Goal: Obtain resource: Obtain resource

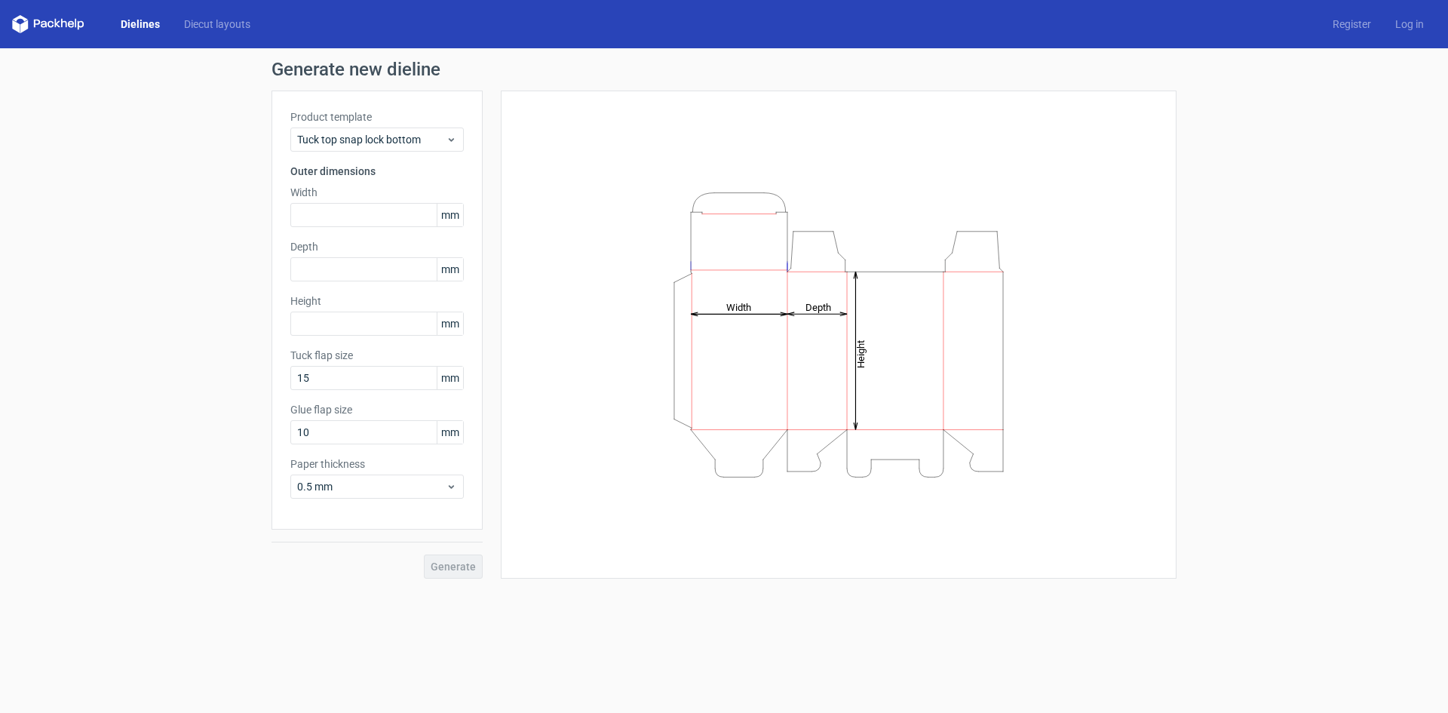
click at [1302, 226] on div "Generate new dieline Product template Tuck top snap lock bottom Outer dimension…" at bounding box center [724, 319] width 1448 height 542
click at [412, 132] on span "Tuck top snap lock bottom" at bounding box center [371, 139] width 149 height 15
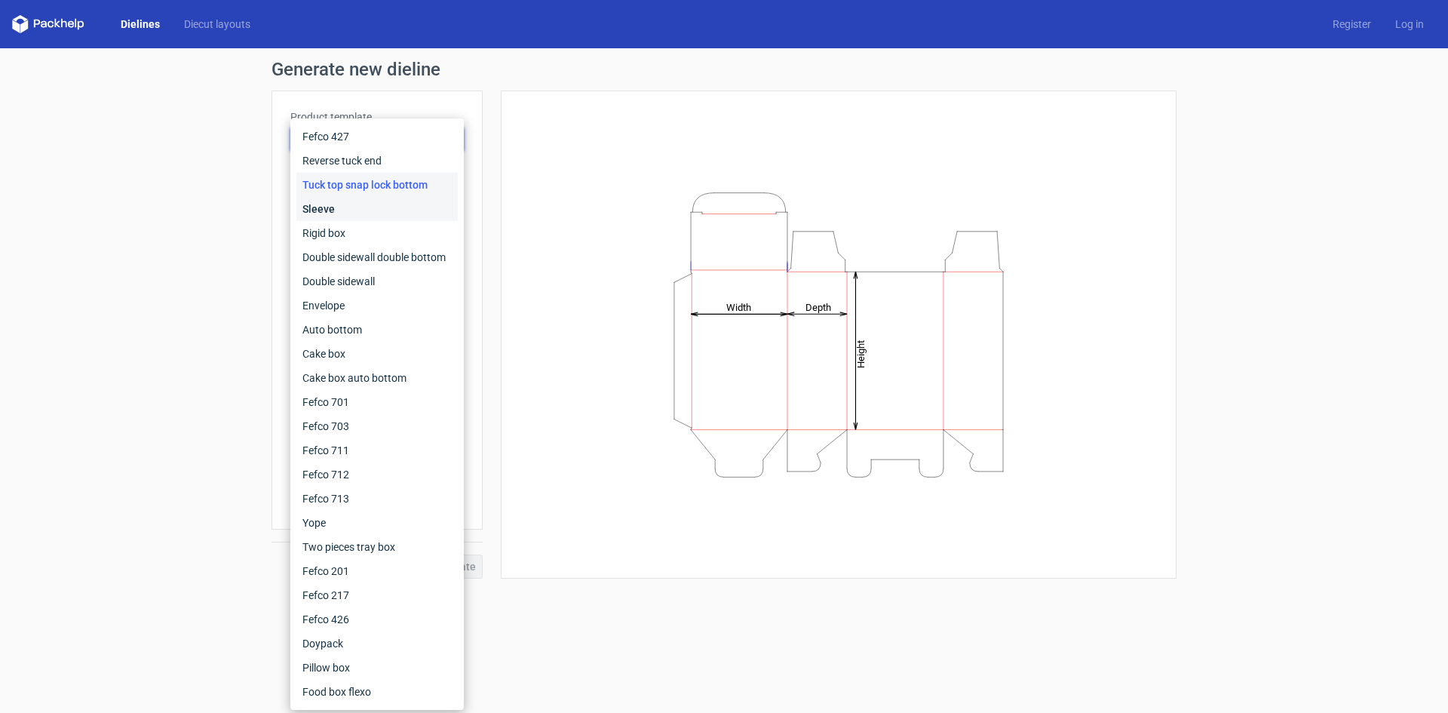
click at [337, 204] on div "Sleeve" at bounding box center [376, 209] width 161 height 24
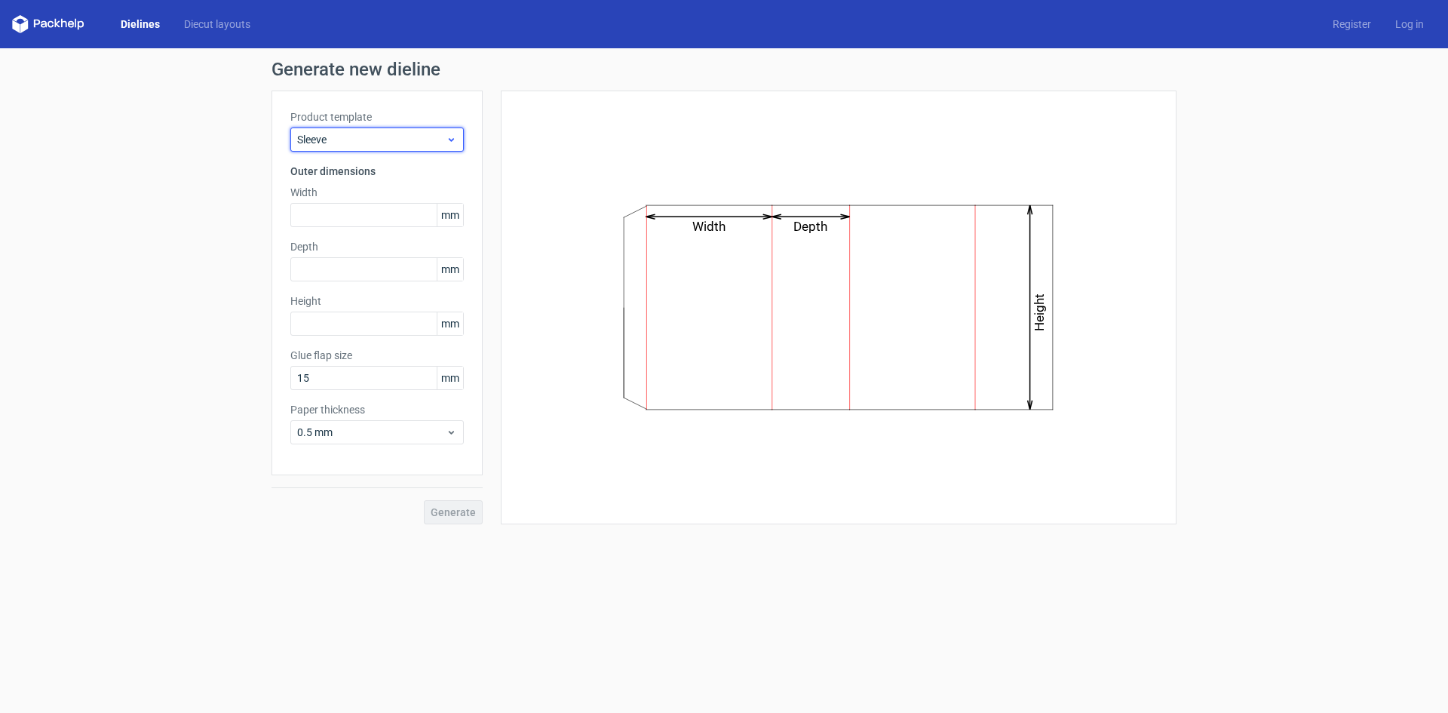
click at [386, 140] on span "Sleeve" at bounding box center [371, 139] width 149 height 15
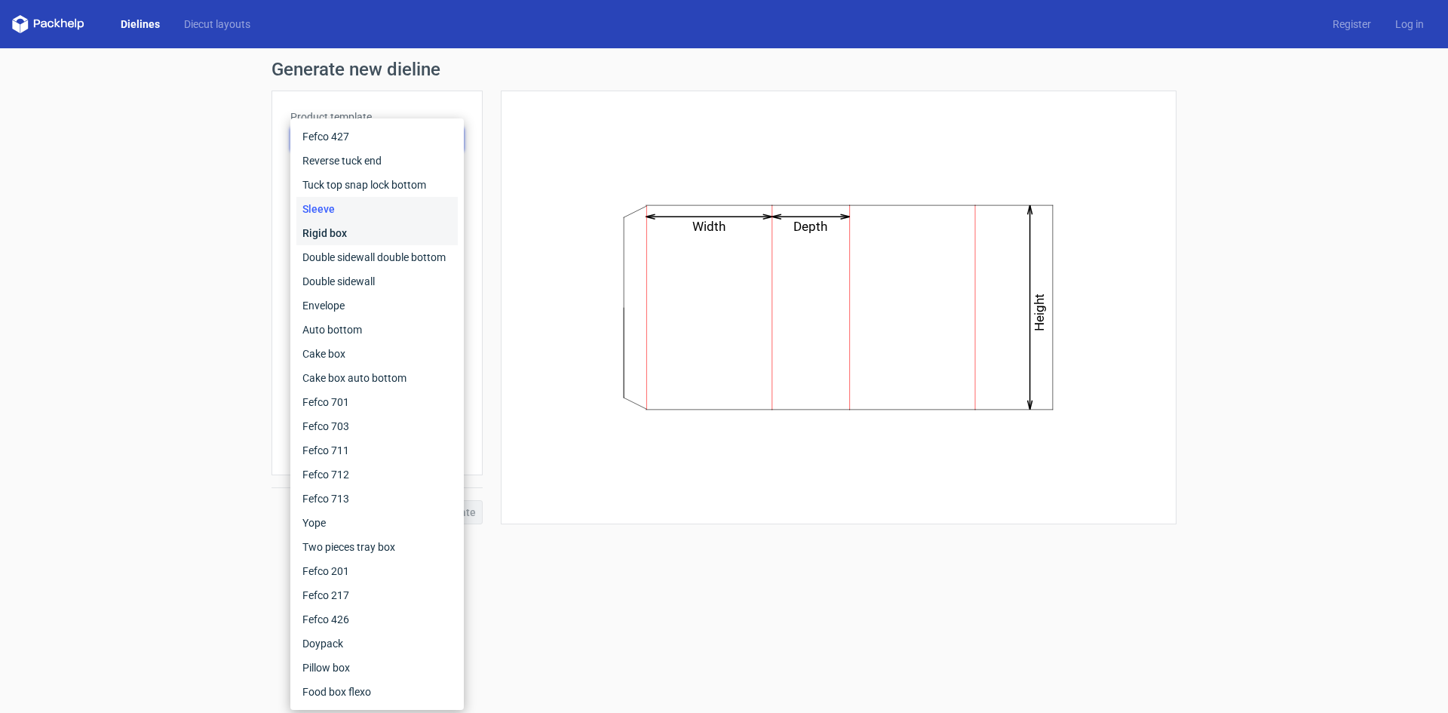
click at [334, 230] on div "Rigid box" at bounding box center [376, 233] width 161 height 24
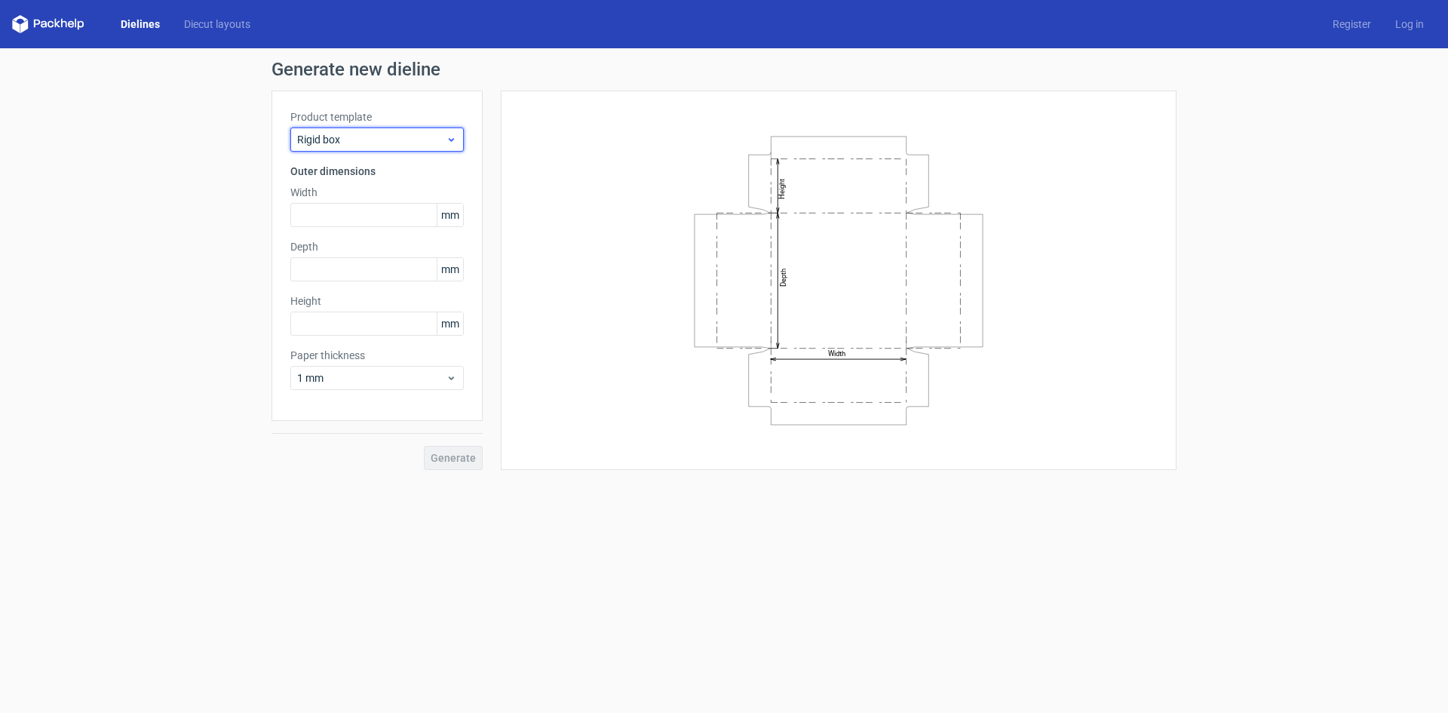
click at [421, 139] on span "Rigid box" at bounding box center [371, 139] width 149 height 15
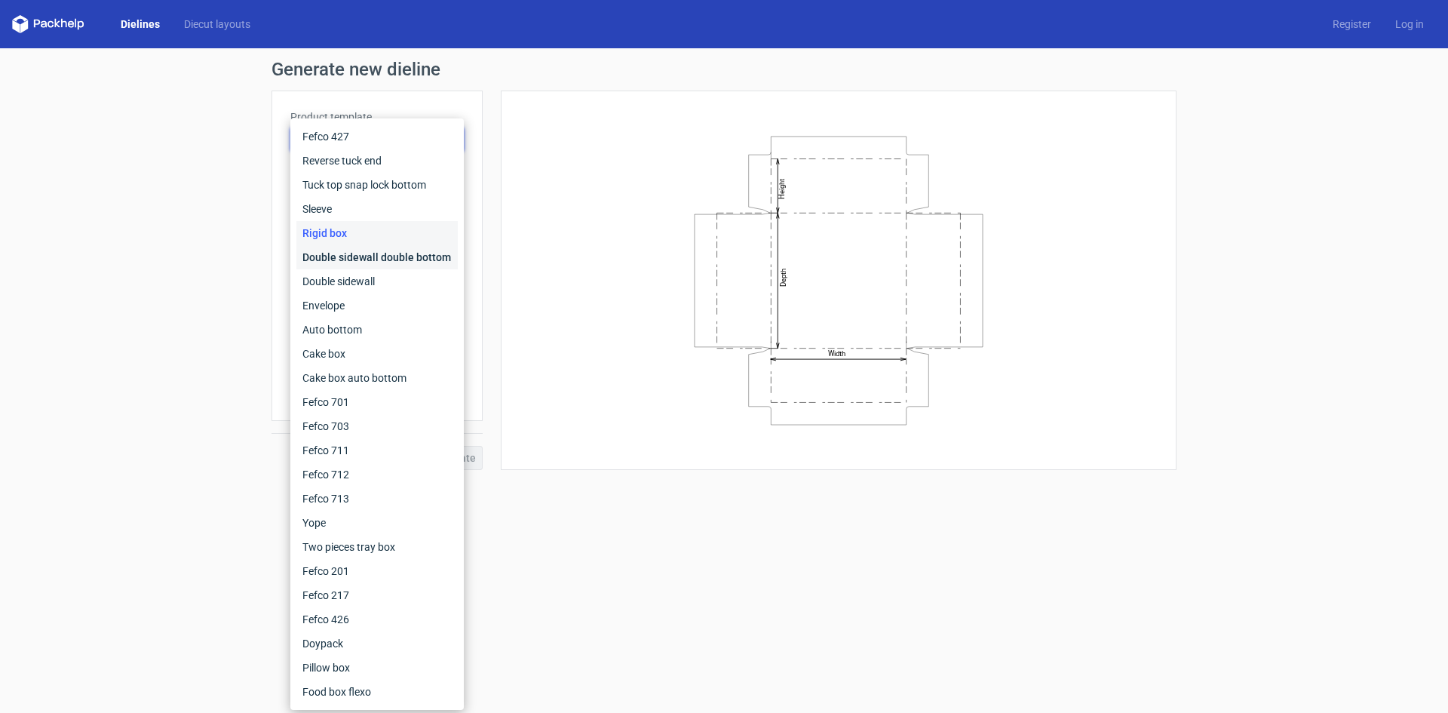
click at [347, 250] on div "Double sidewall double bottom" at bounding box center [376, 257] width 161 height 24
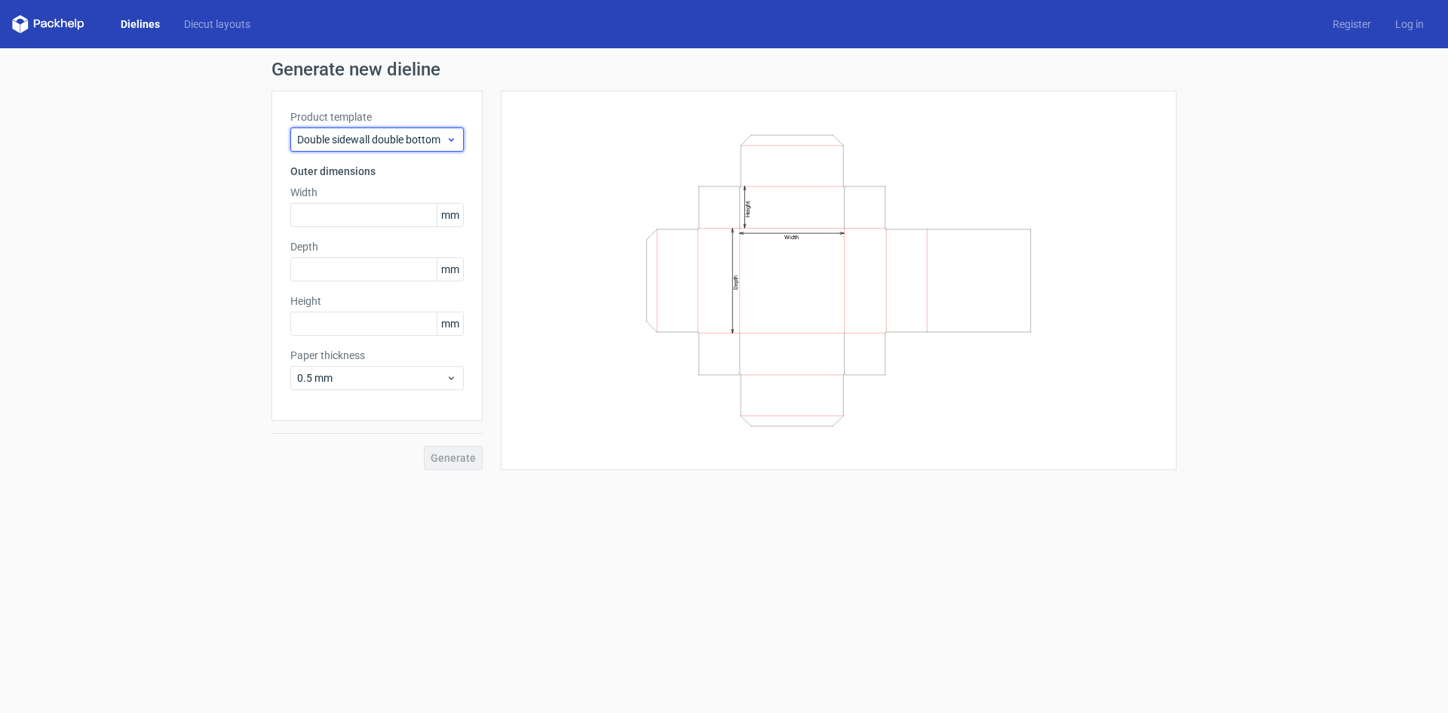
click at [429, 133] on span "Double sidewall double bottom" at bounding box center [371, 139] width 149 height 15
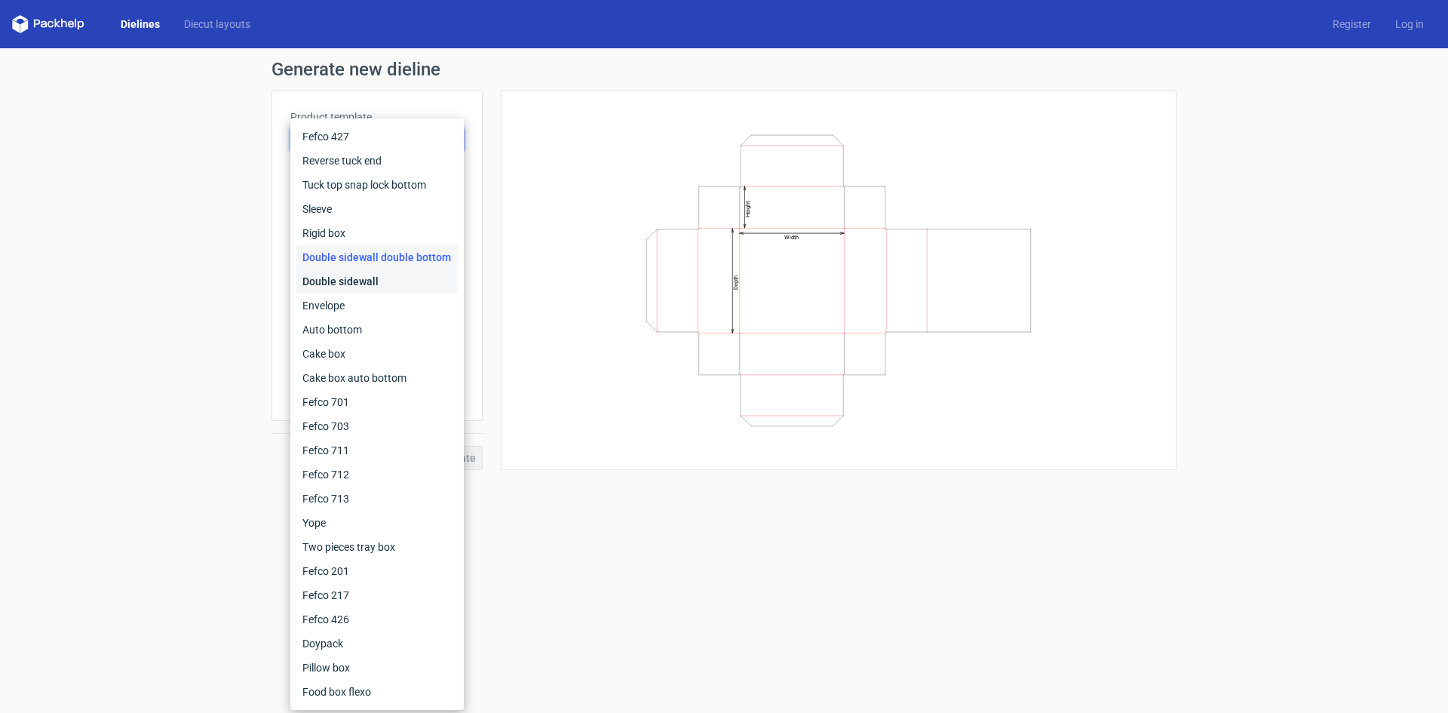
click at [345, 275] on div "Double sidewall" at bounding box center [376, 281] width 161 height 24
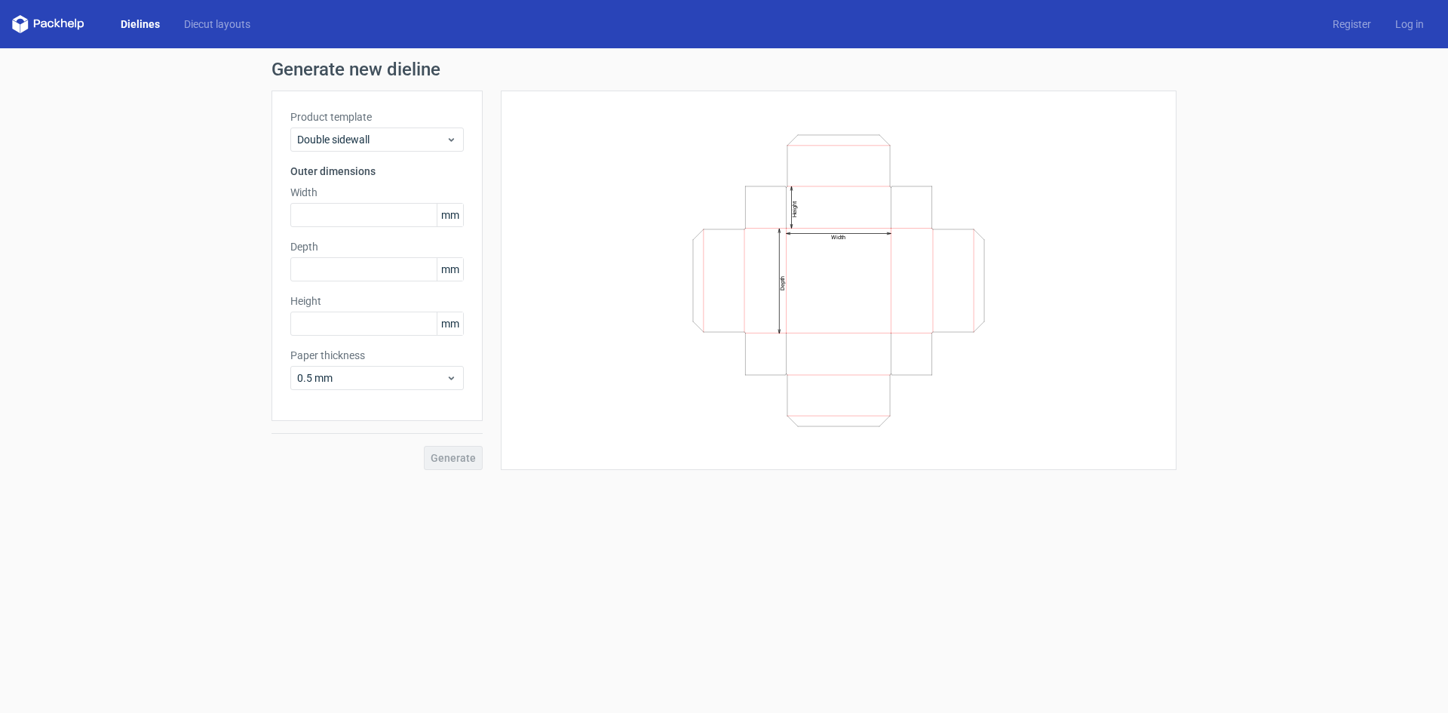
click at [439, 153] on div "Product template Double sidewall Outer dimensions Width mm Depth mm Height mm P…" at bounding box center [376, 255] width 211 height 330
click at [436, 145] on span "Double sidewall" at bounding box center [371, 139] width 149 height 15
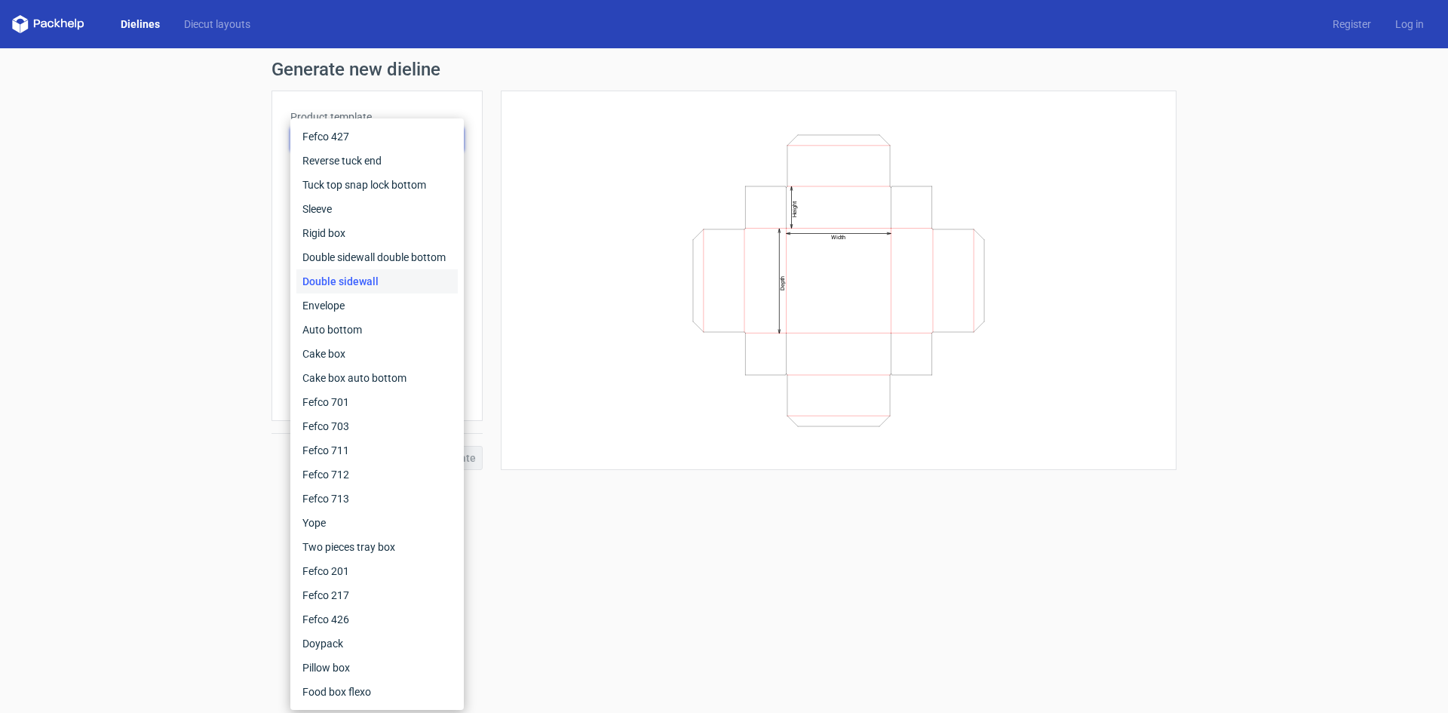
click at [356, 291] on div "Double sidewall" at bounding box center [376, 281] width 161 height 24
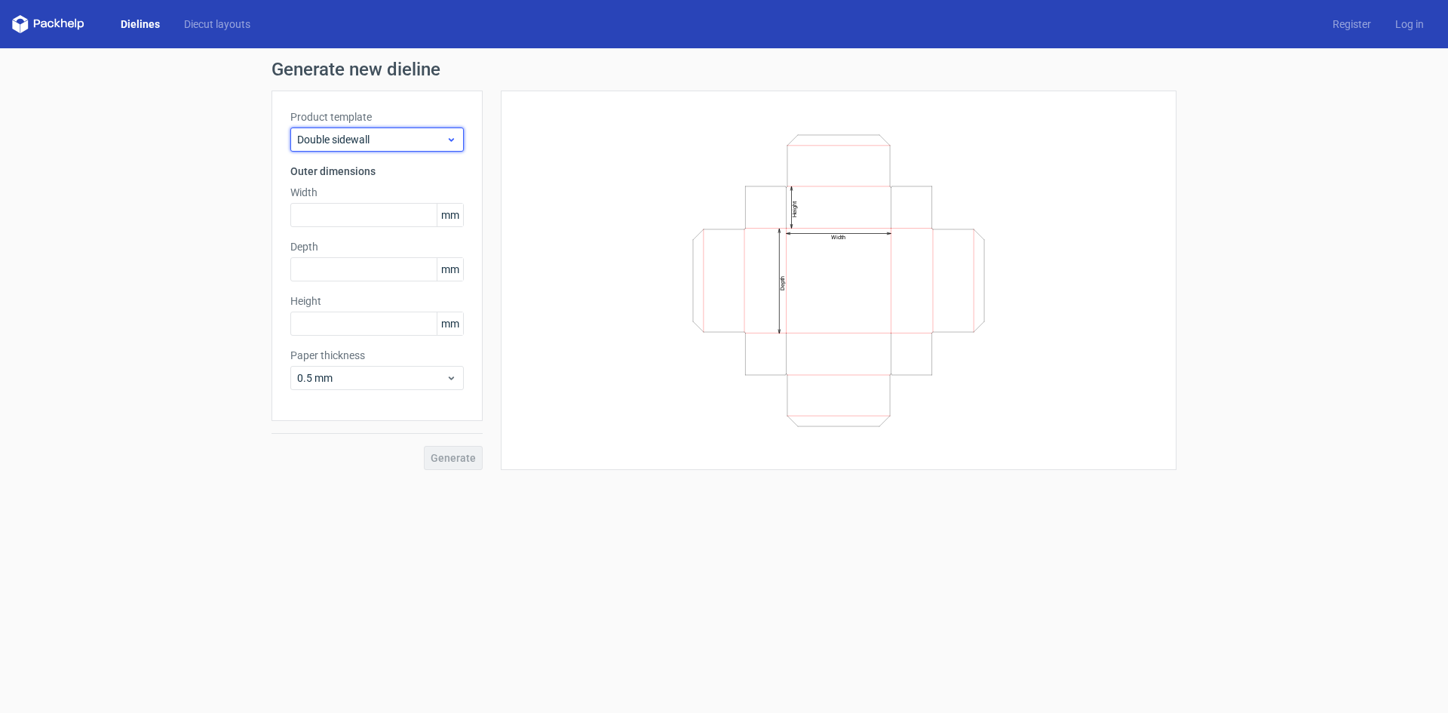
click at [394, 135] on span "Double sidewall" at bounding box center [371, 139] width 149 height 15
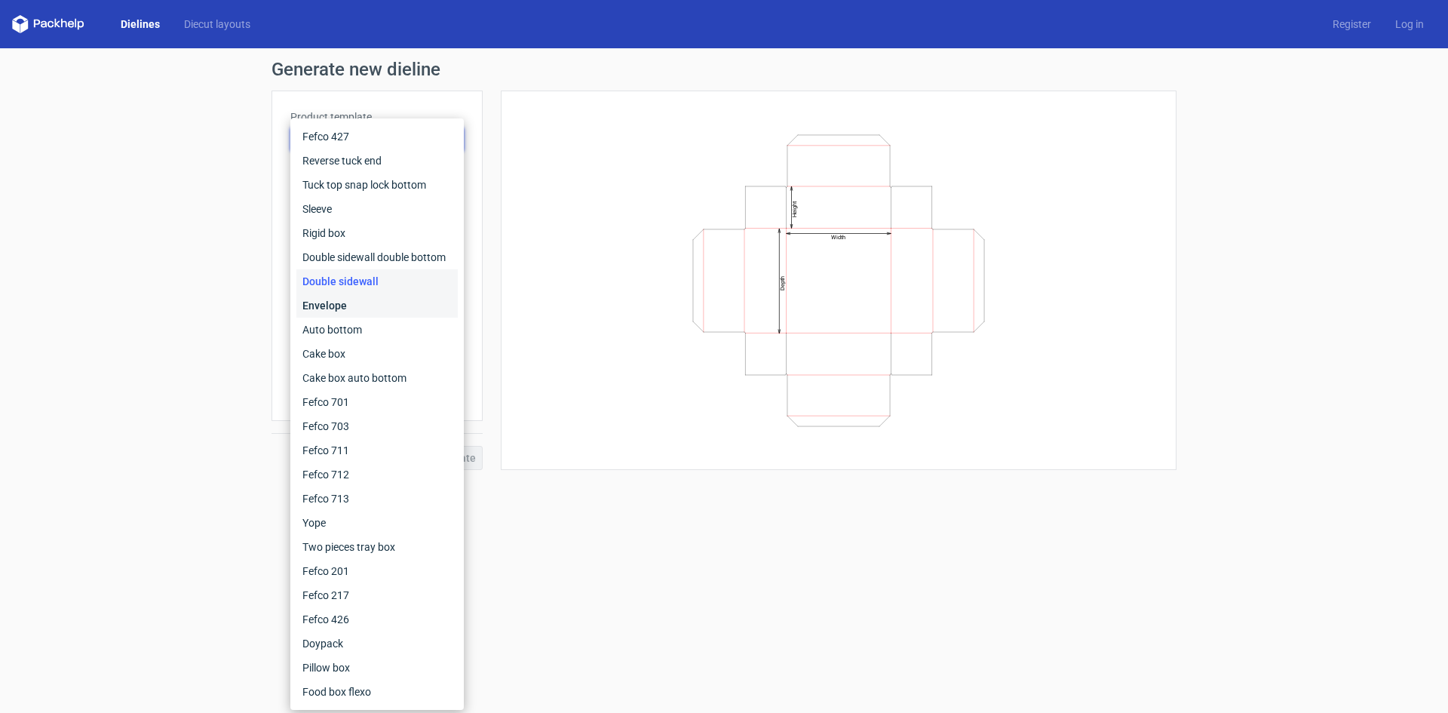
click at [318, 299] on div "Envelope" at bounding box center [376, 305] width 161 height 24
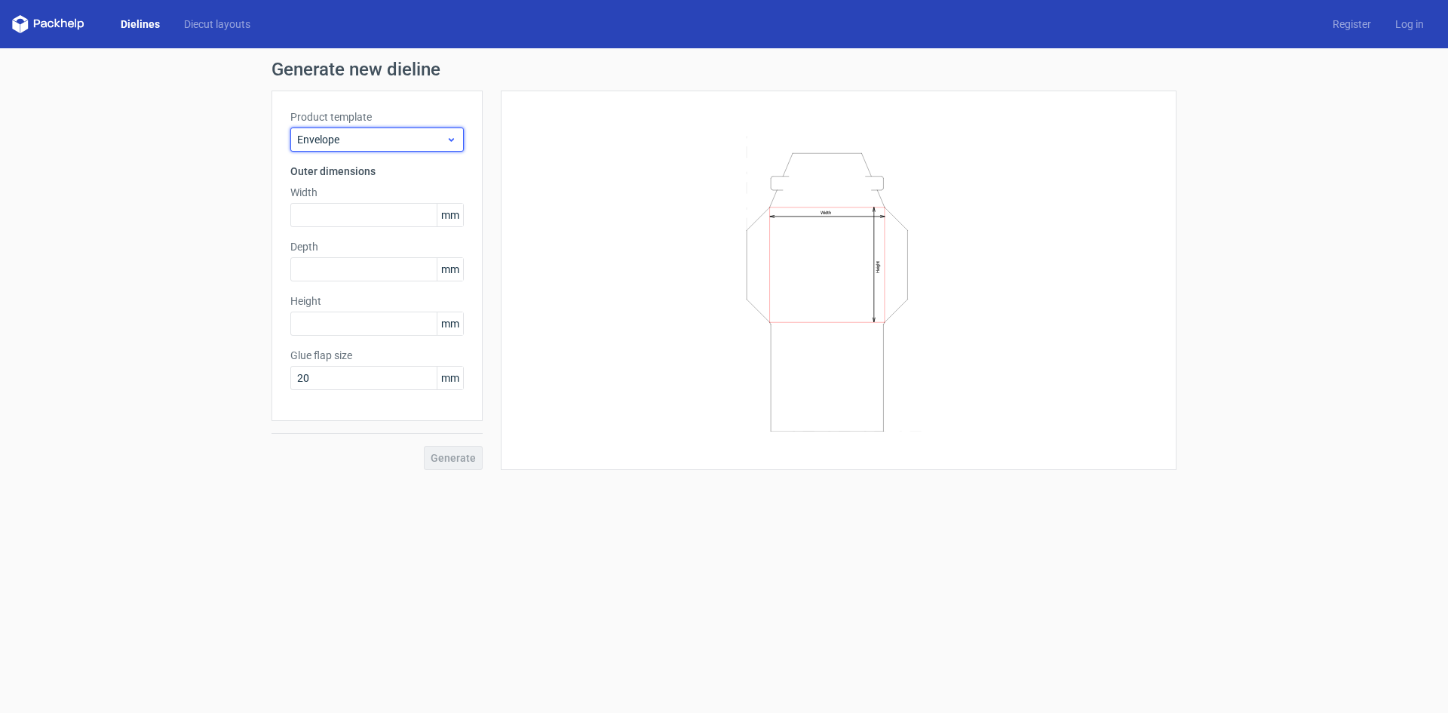
click at [379, 130] on div "Envelope" at bounding box center [376, 139] width 173 height 24
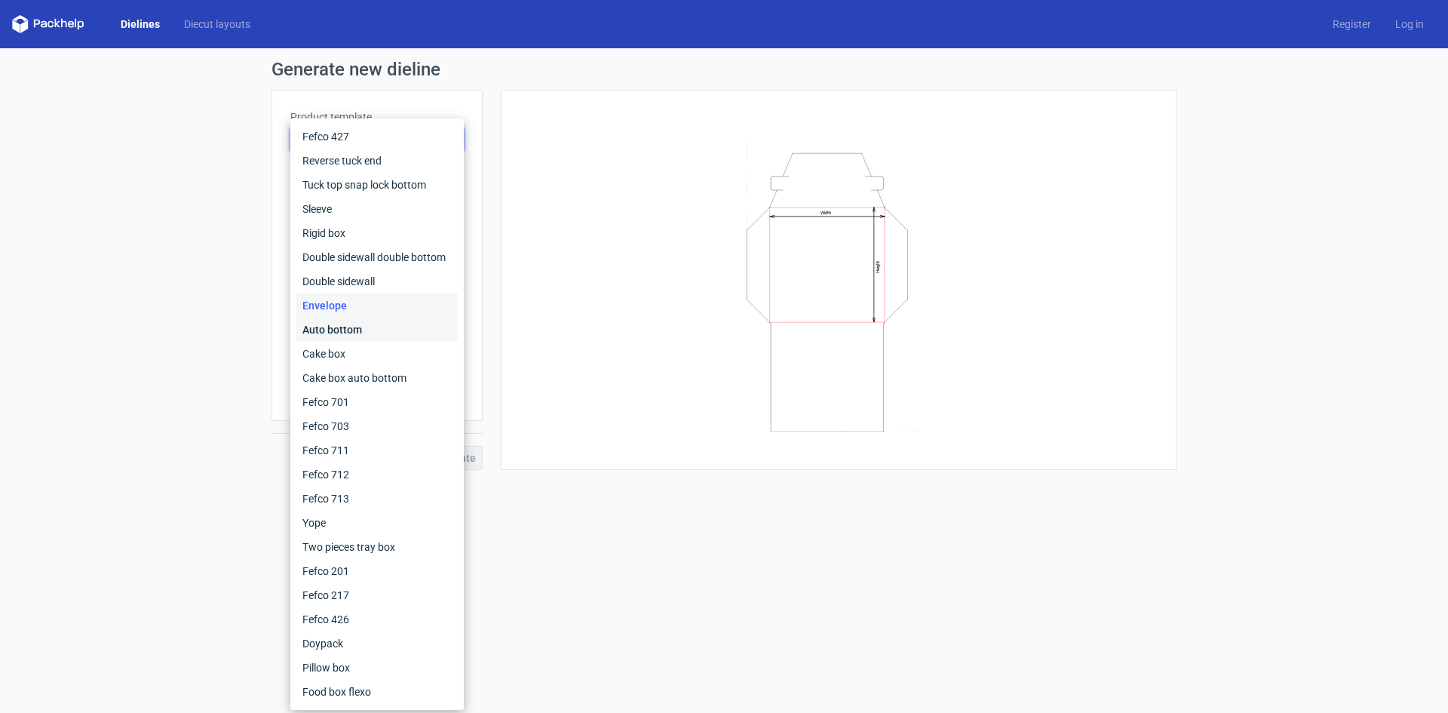
click at [351, 332] on div "Auto bottom" at bounding box center [376, 330] width 161 height 24
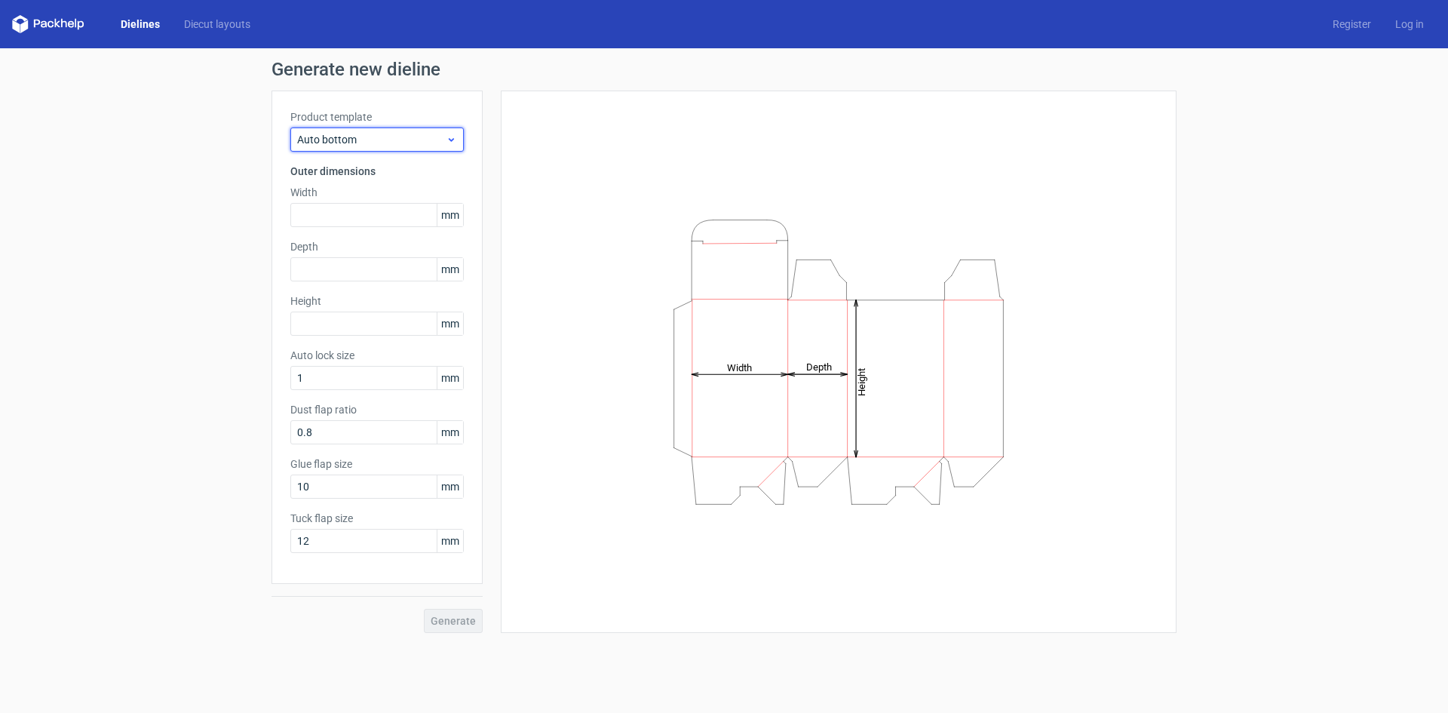
click at [419, 140] on span "Auto bottom" at bounding box center [371, 139] width 149 height 15
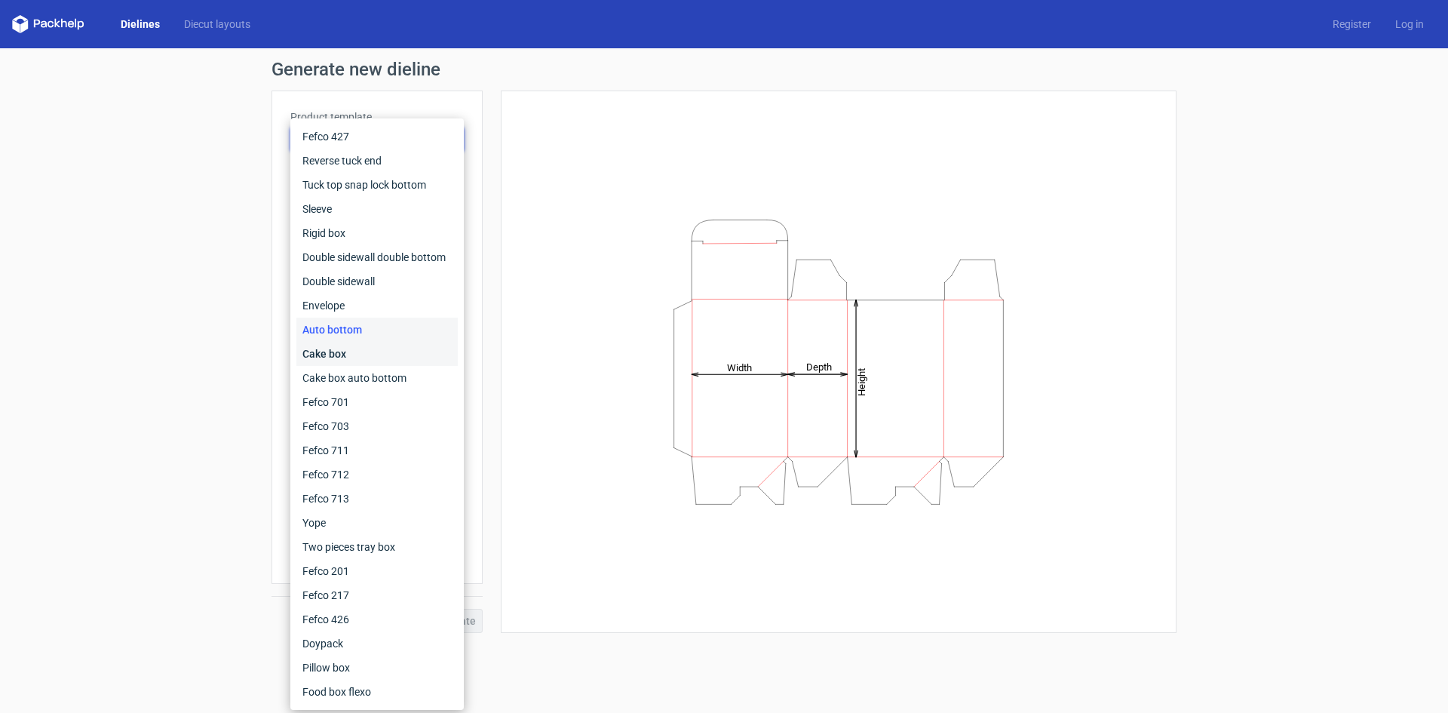
click at [341, 347] on div "Cake box" at bounding box center [376, 354] width 161 height 24
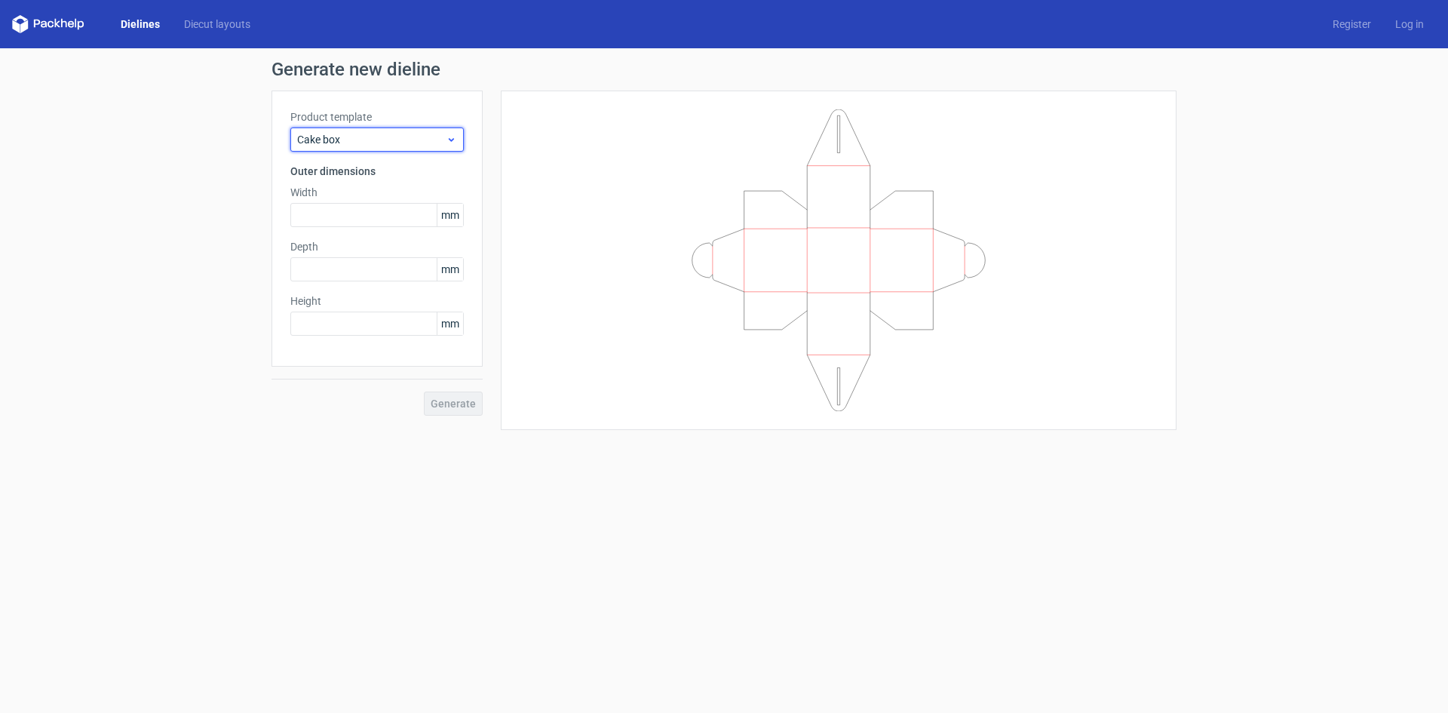
click at [431, 143] on span "Cake box" at bounding box center [371, 139] width 149 height 15
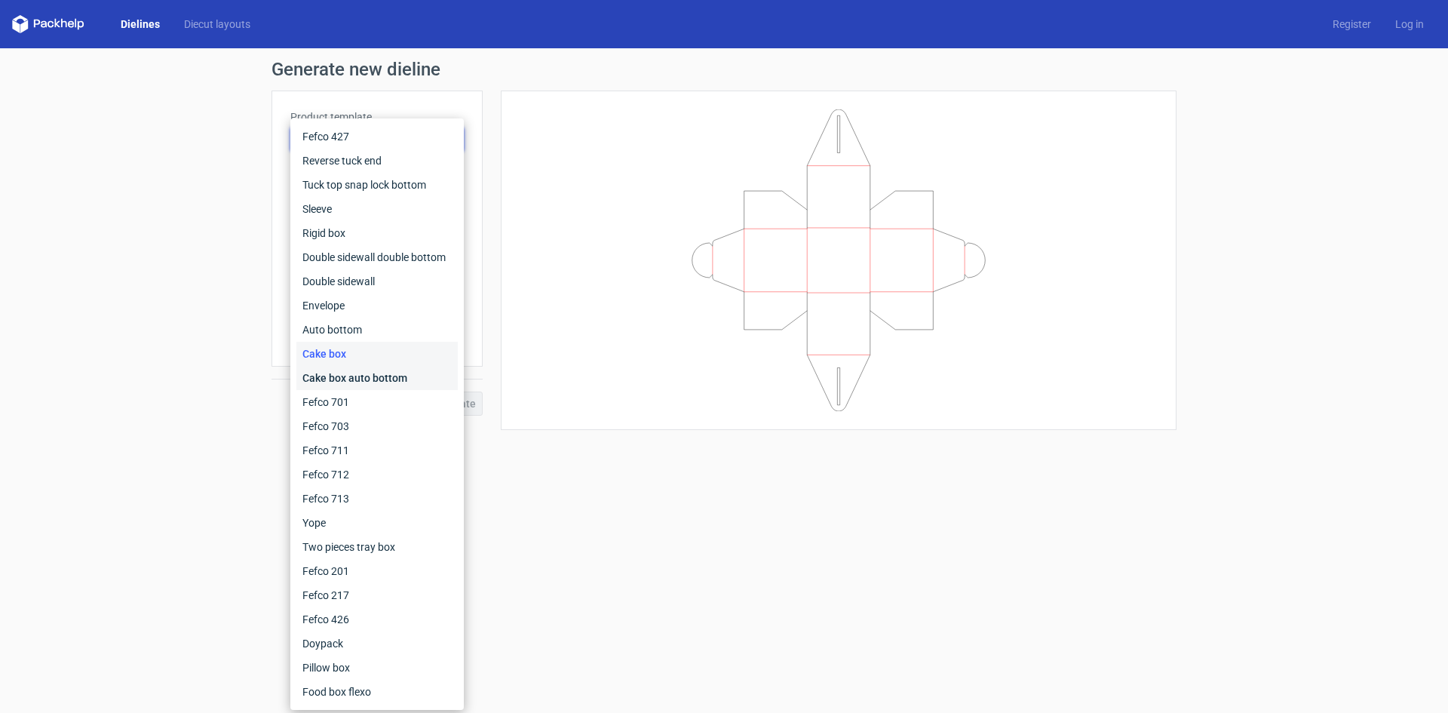
click at [367, 375] on div "Cake box auto bottom" at bounding box center [376, 378] width 161 height 24
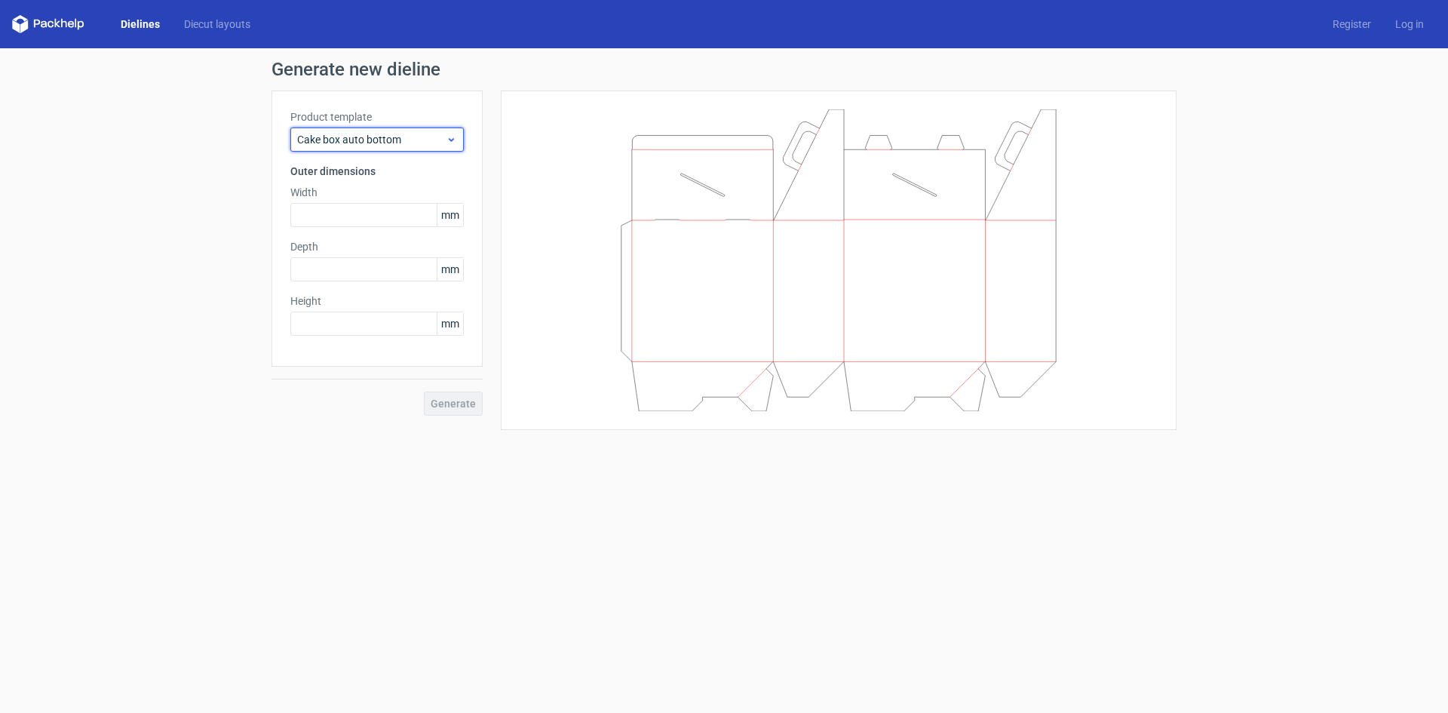
click at [435, 146] on span "Cake box auto bottom" at bounding box center [371, 139] width 149 height 15
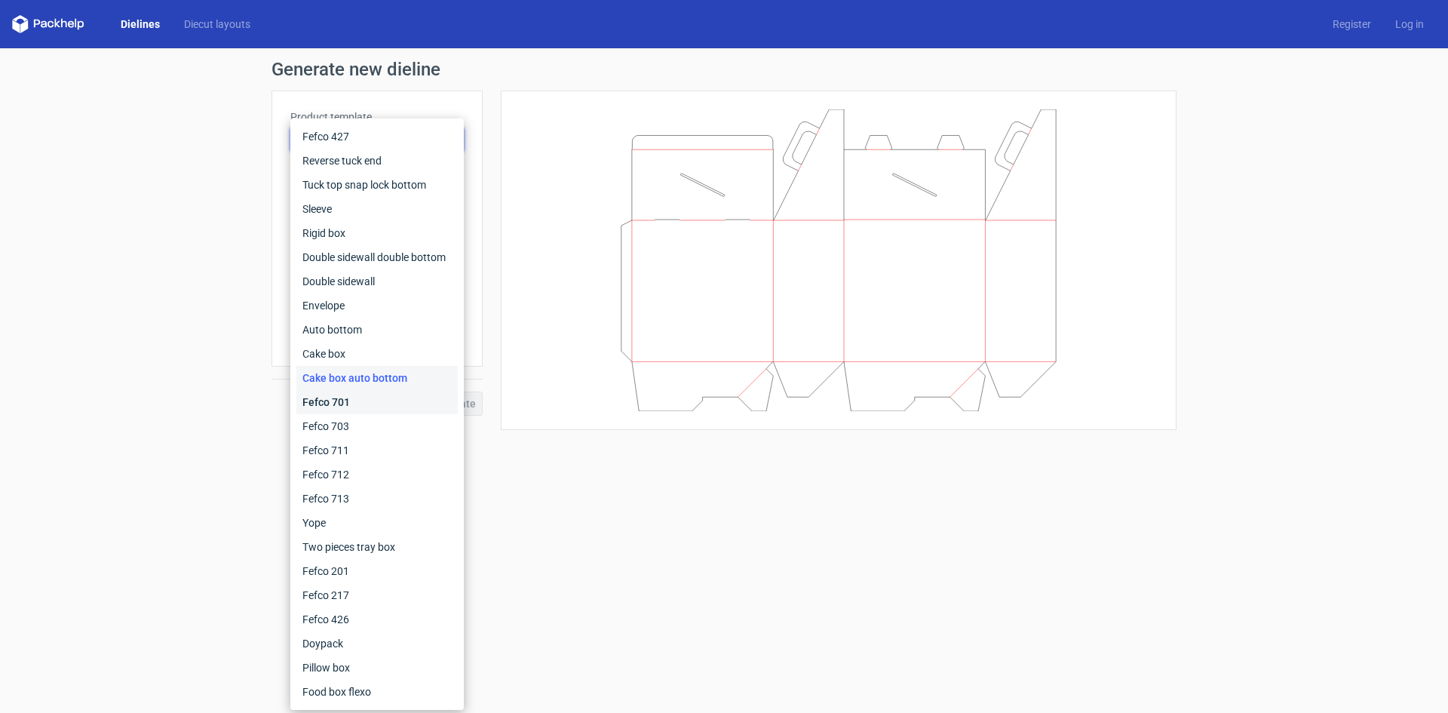
click at [365, 402] on div "Fefco 701" at bounding box center [376, 402] width 161 height 24
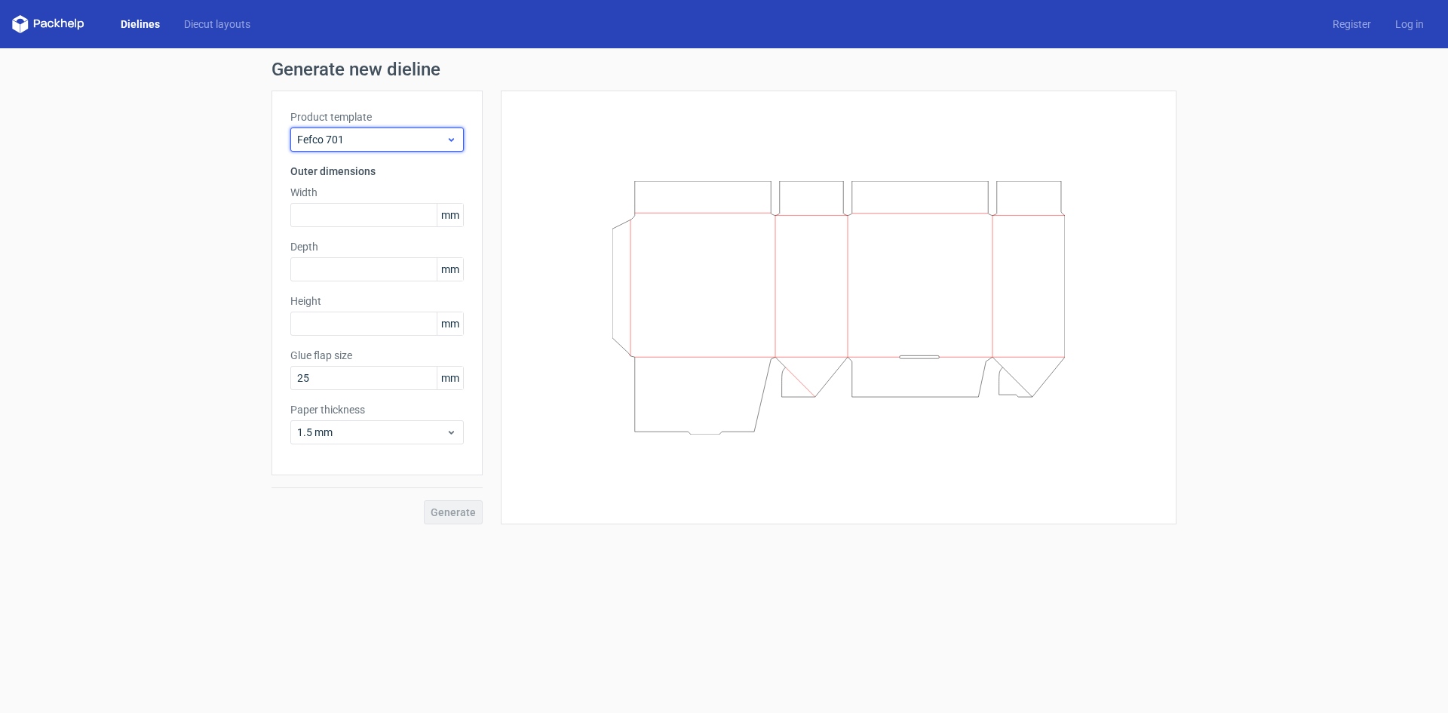
click at [416, 143] on span "Fefco 701" at bounding box center [371, 139] width 149 height 15
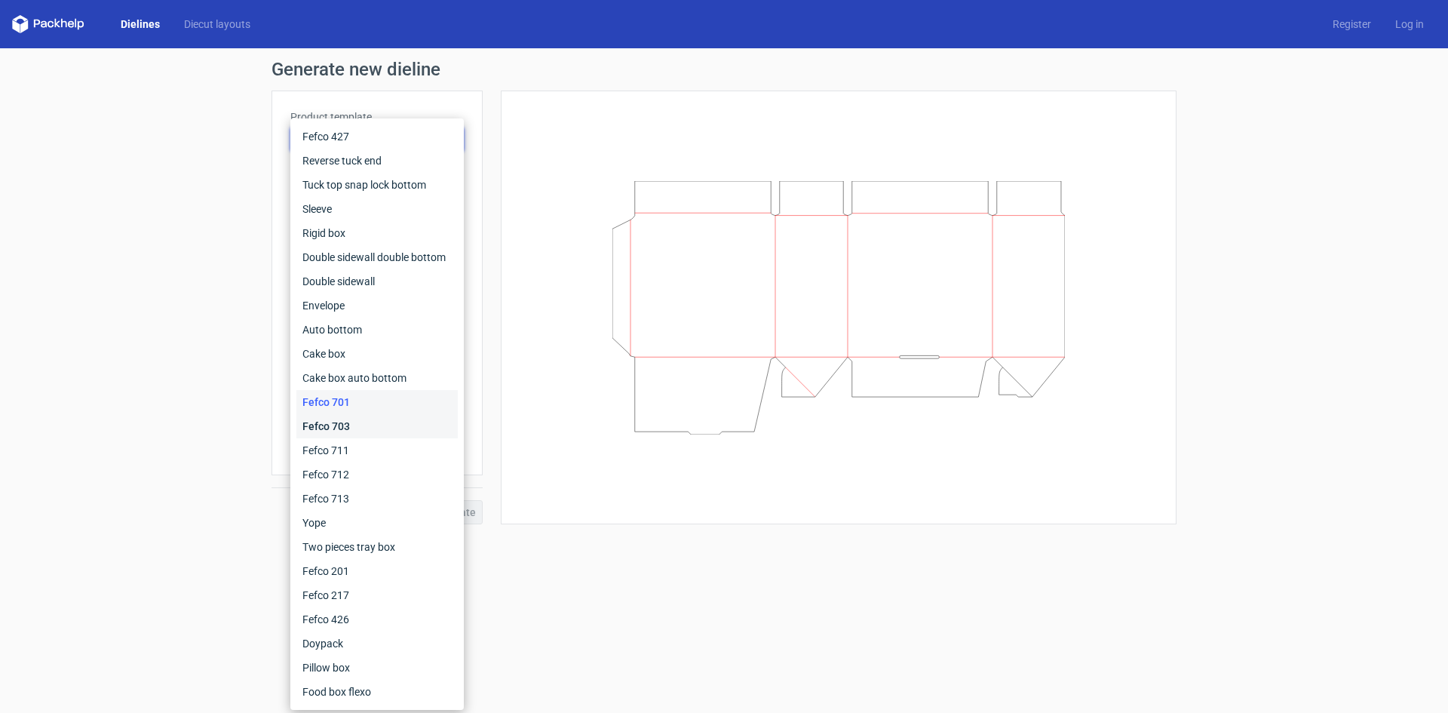
click at [354, 421] on div "Fefco 703" at bounding box center [376, 426] width 161 height 24
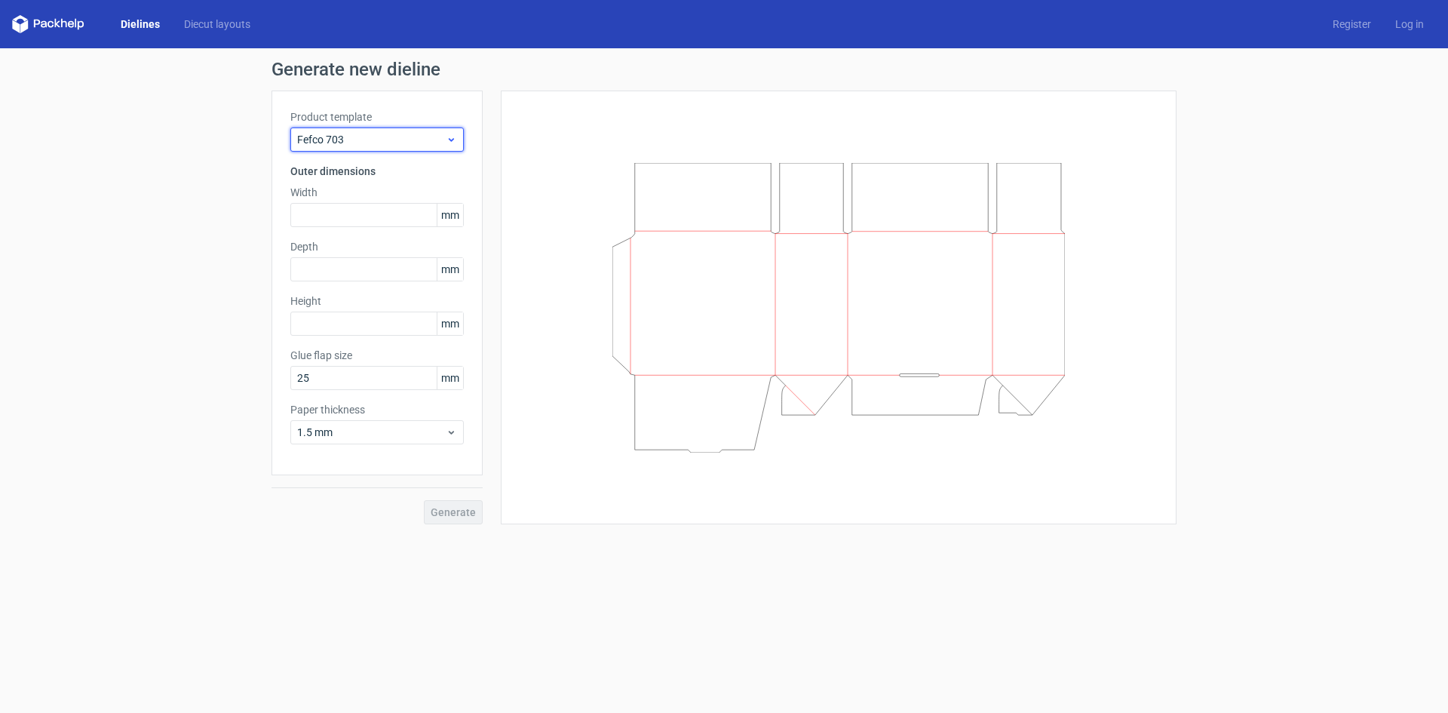
click at [420, 136] on span "Fefco 703" at bounding box center [371, 139] width 149 height 15
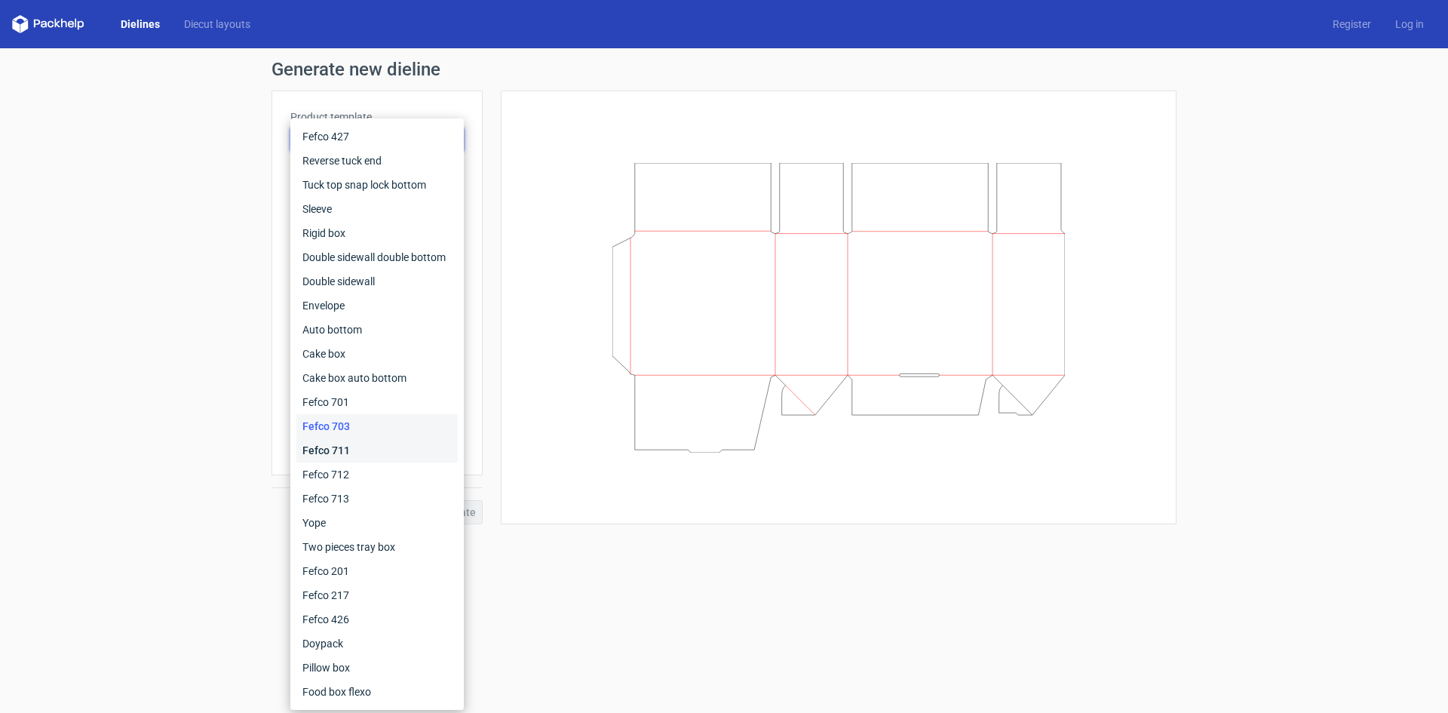
click at [355, 441] on div "Fefco 711" at bounding box center [376, 450] width 161 height 24
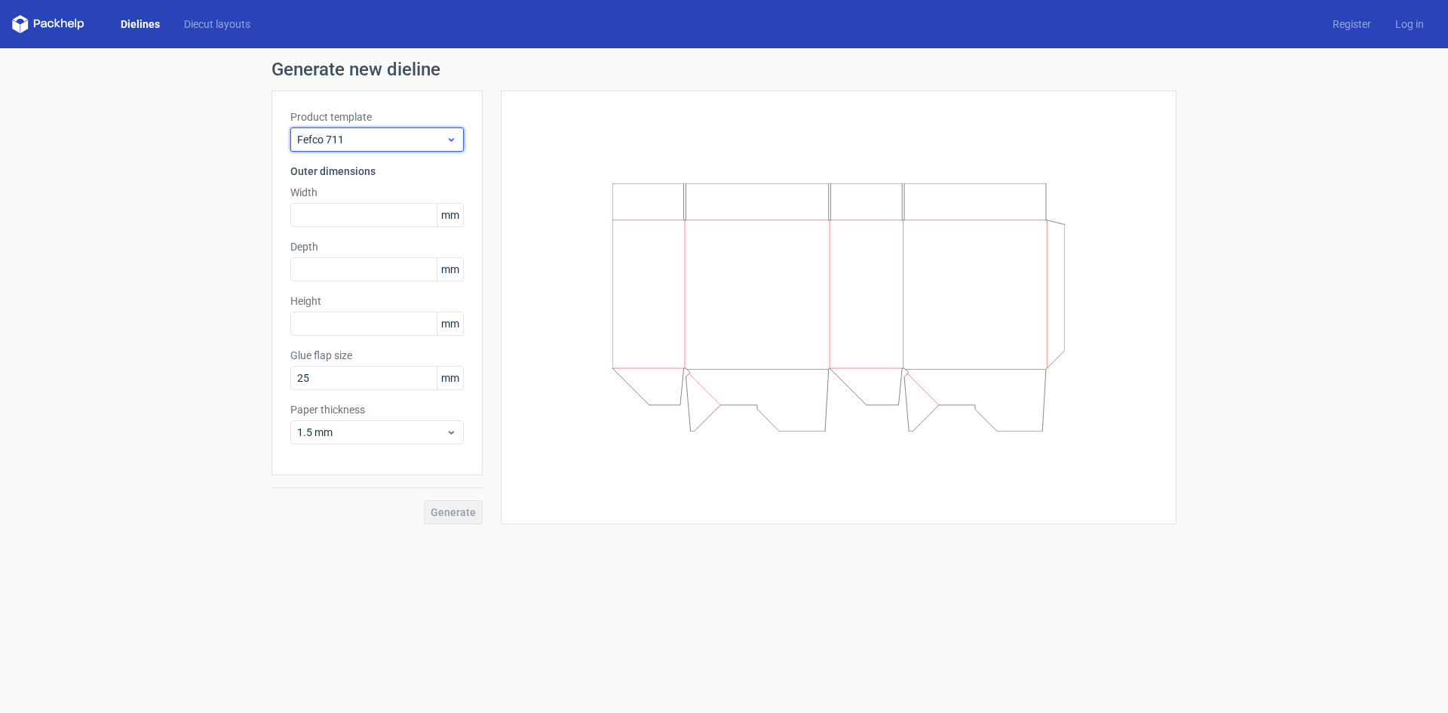
click at [422, 133] on span "Fefco 711" at bounding box center [371, 139] width 149 height 15
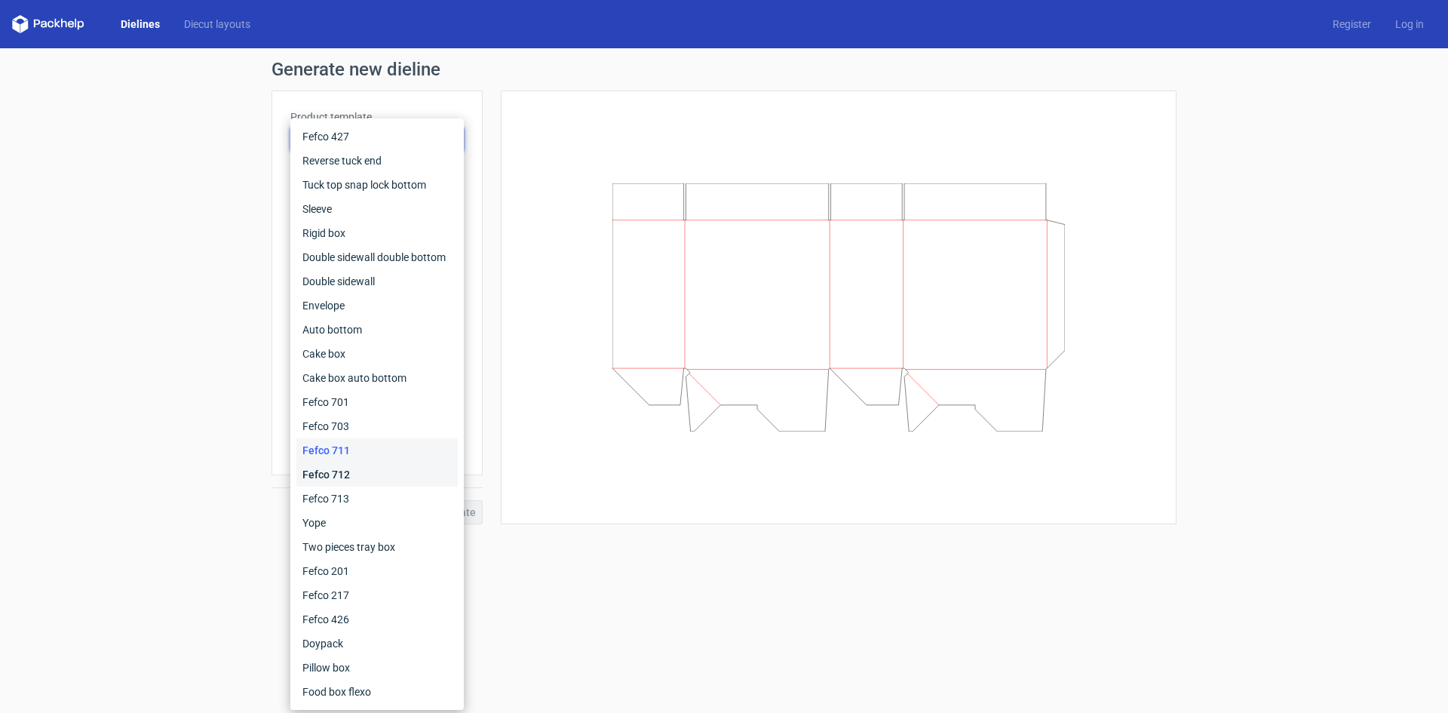
click at [333, 468] on div "Fefco 712" at bounding box center [376, 474] width 161 height 24
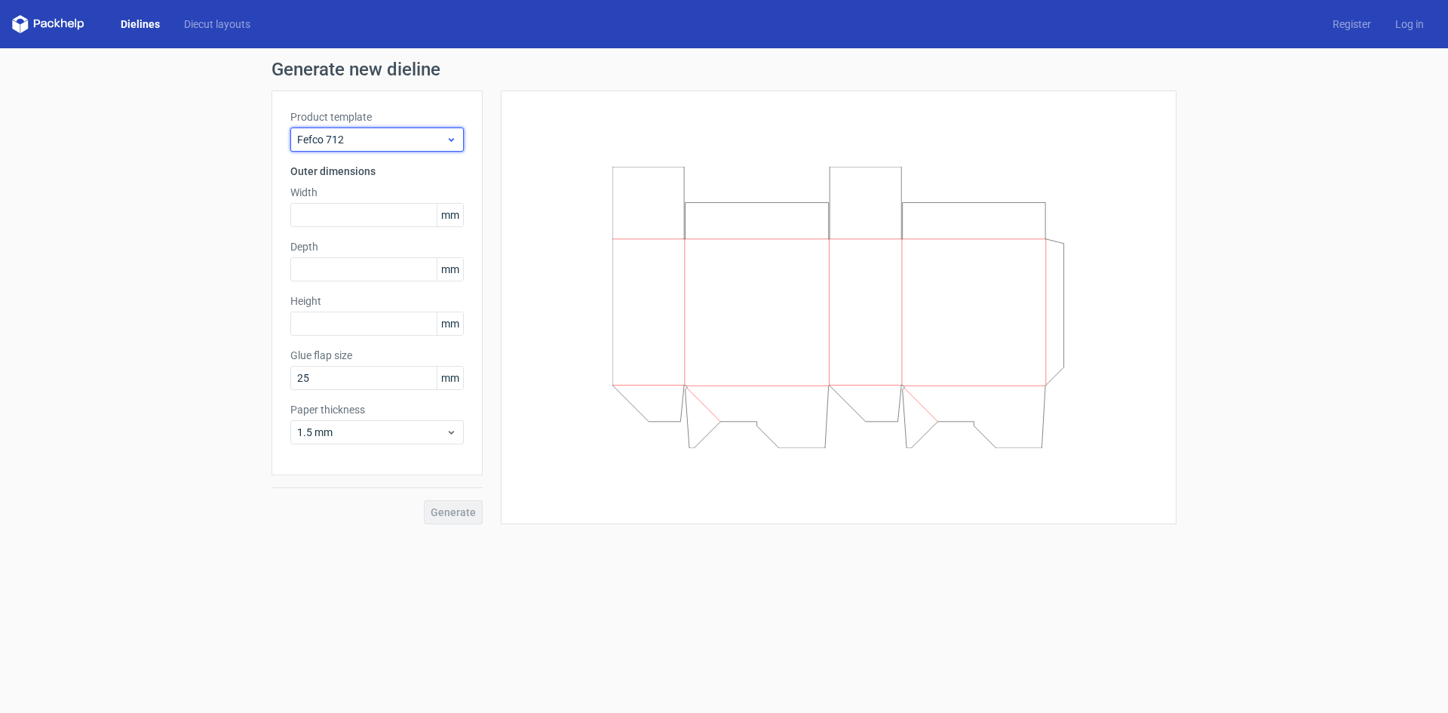
click at [391, 146] on span "Fefco 712" at bounding box center [371, 139] width 149 height 15
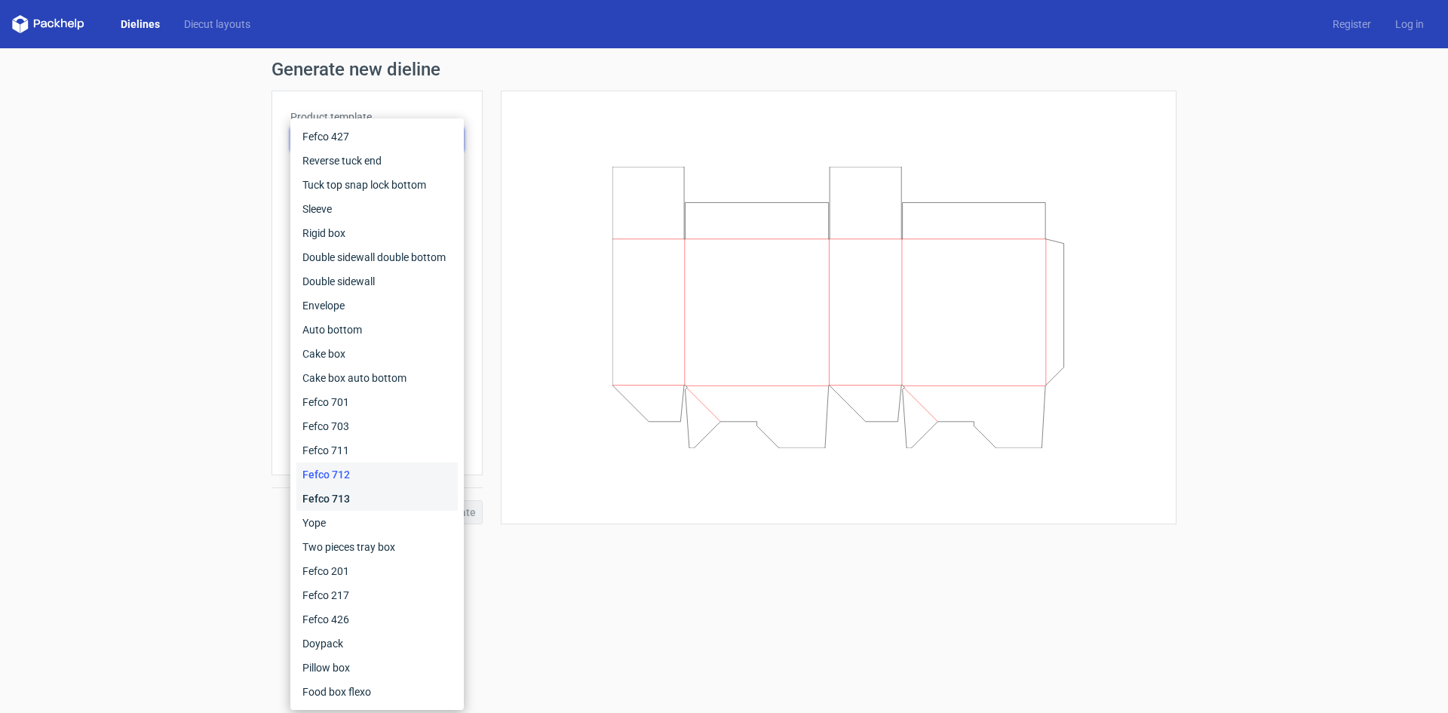
click at [347, 489] on div "Fefco 713" at bounding box center [376, 498] width 161 height 24
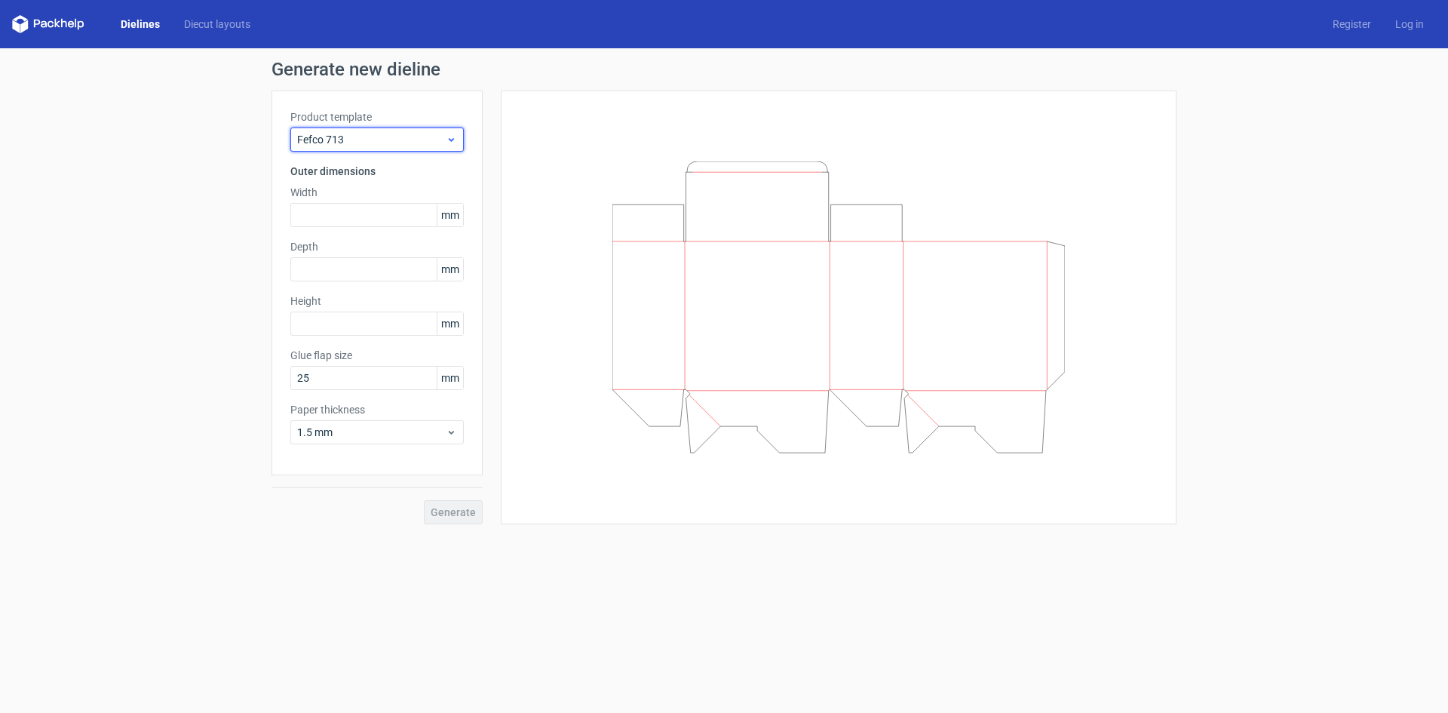
click at [413, 143] on span "Fefco 713" at bounding box center [371, 139] width 149 height 15
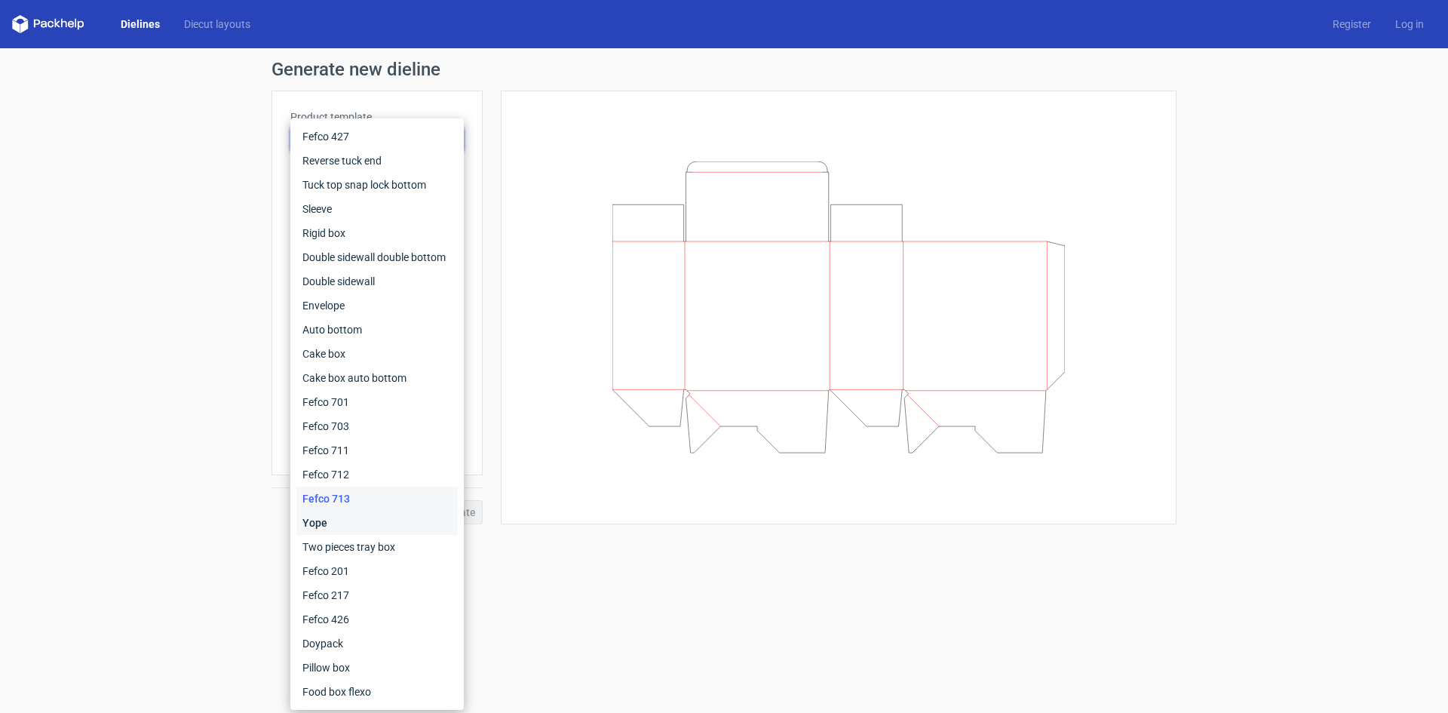
click at [340, 515] on div "Yope" at bounding box center [376, 523] width 161 height 24
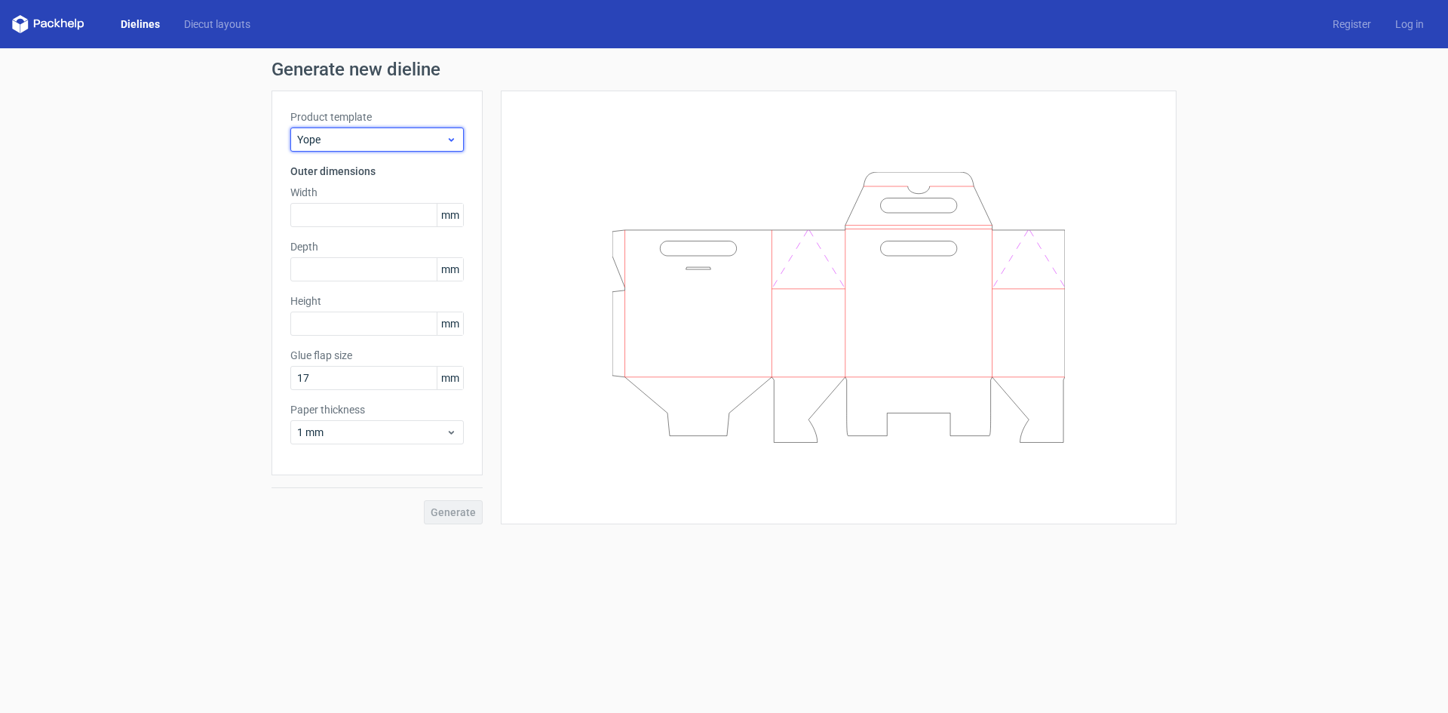
click at [437, 140] on span "Yope" at bounding box center [371, 139] width 149 height 15
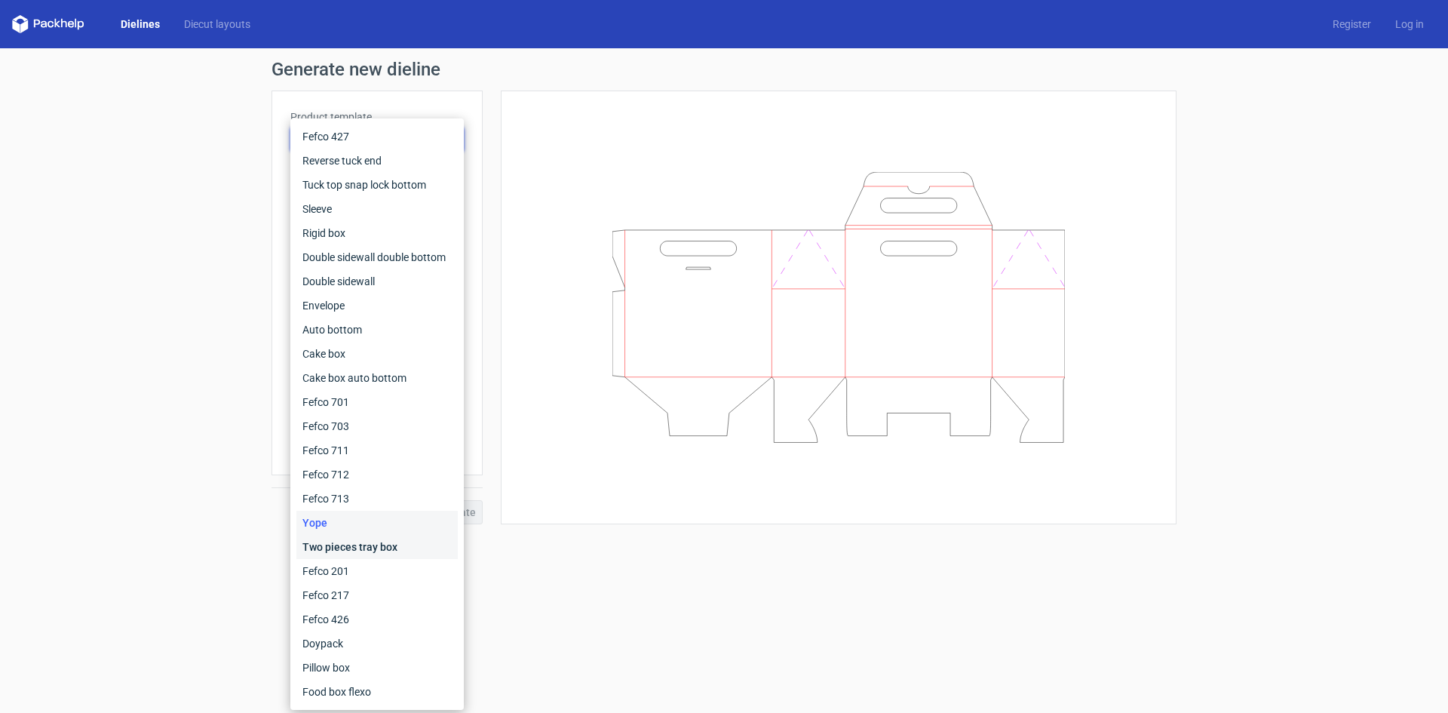
click at [347, 540] on div "Two pieces tray box" at bounding box center [376, 547] width 161 height 24
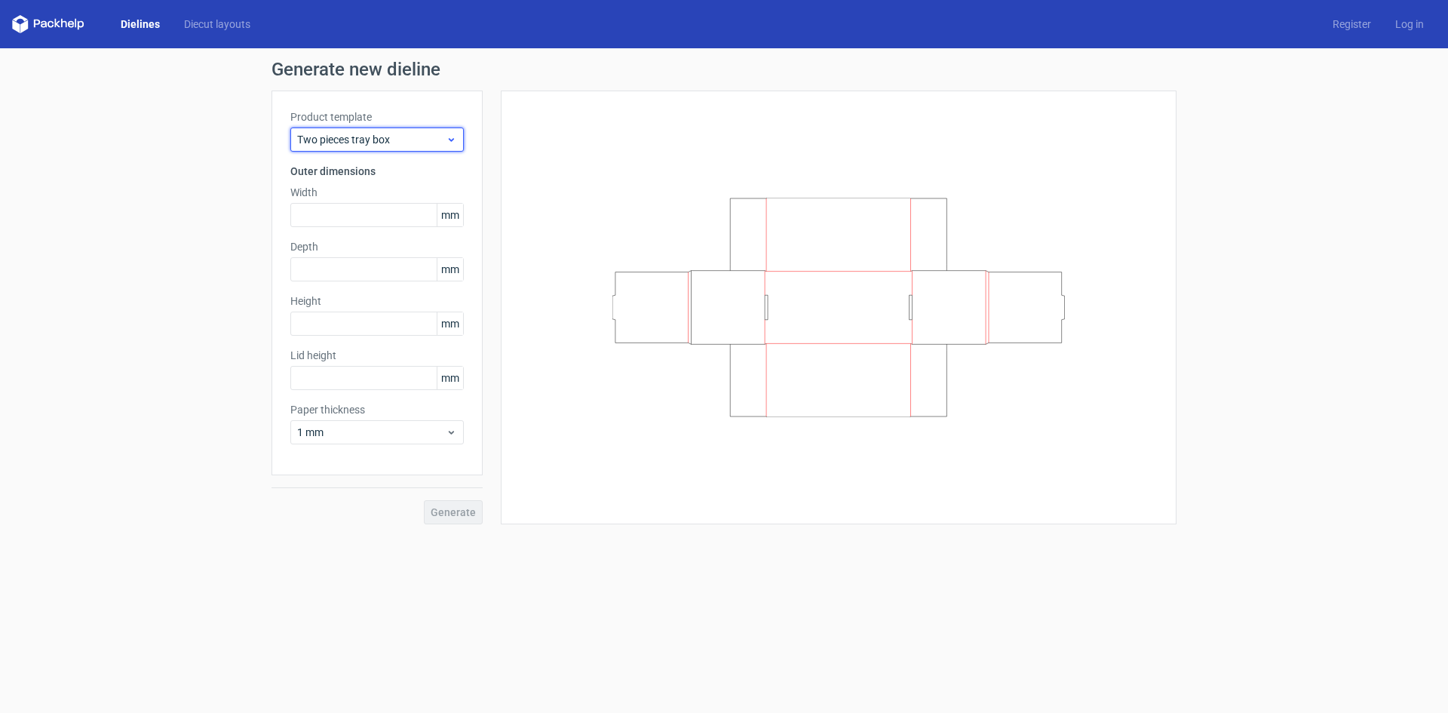
click at [371, 133] on span "Two pieces tray box" at bounding box center [371, 139] width 149 height 15
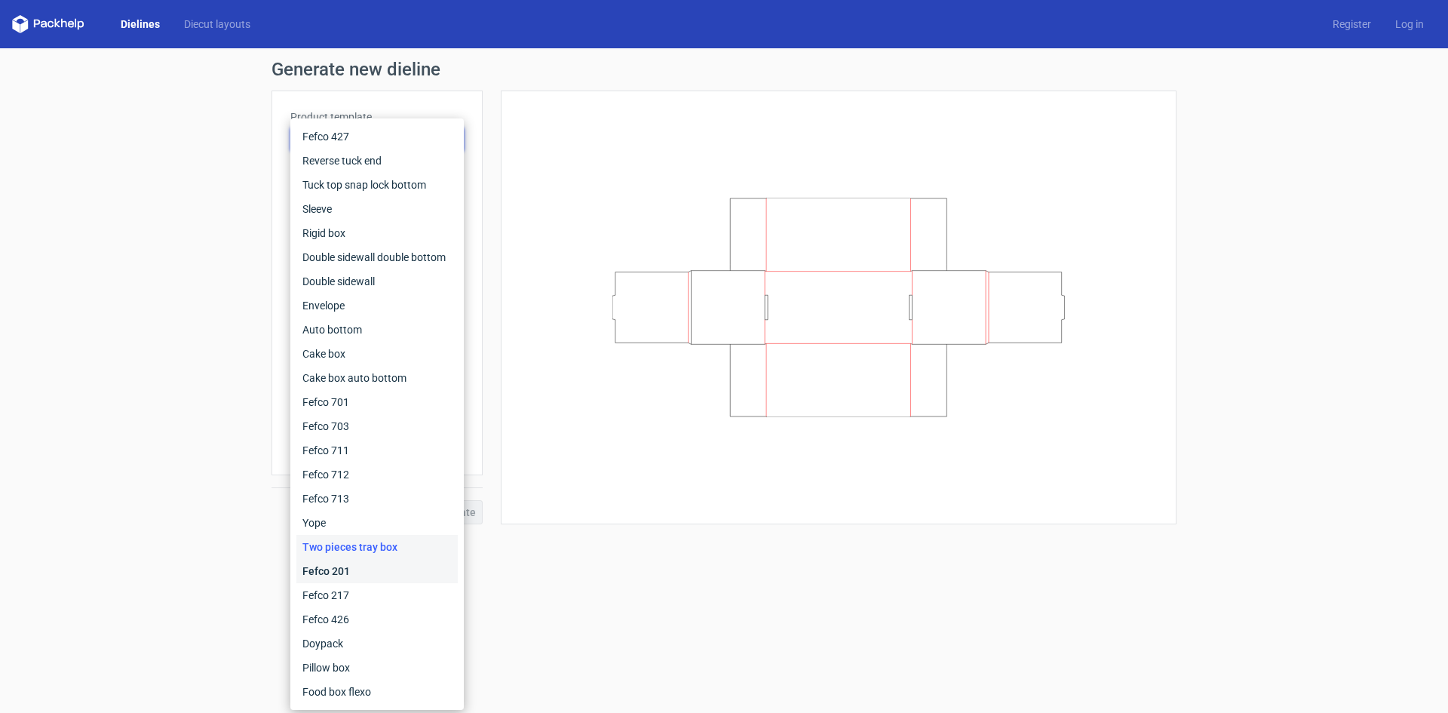
click at [346, 573] on div "Fefco 201" at bounding box center [376, 571] width 161 height 24
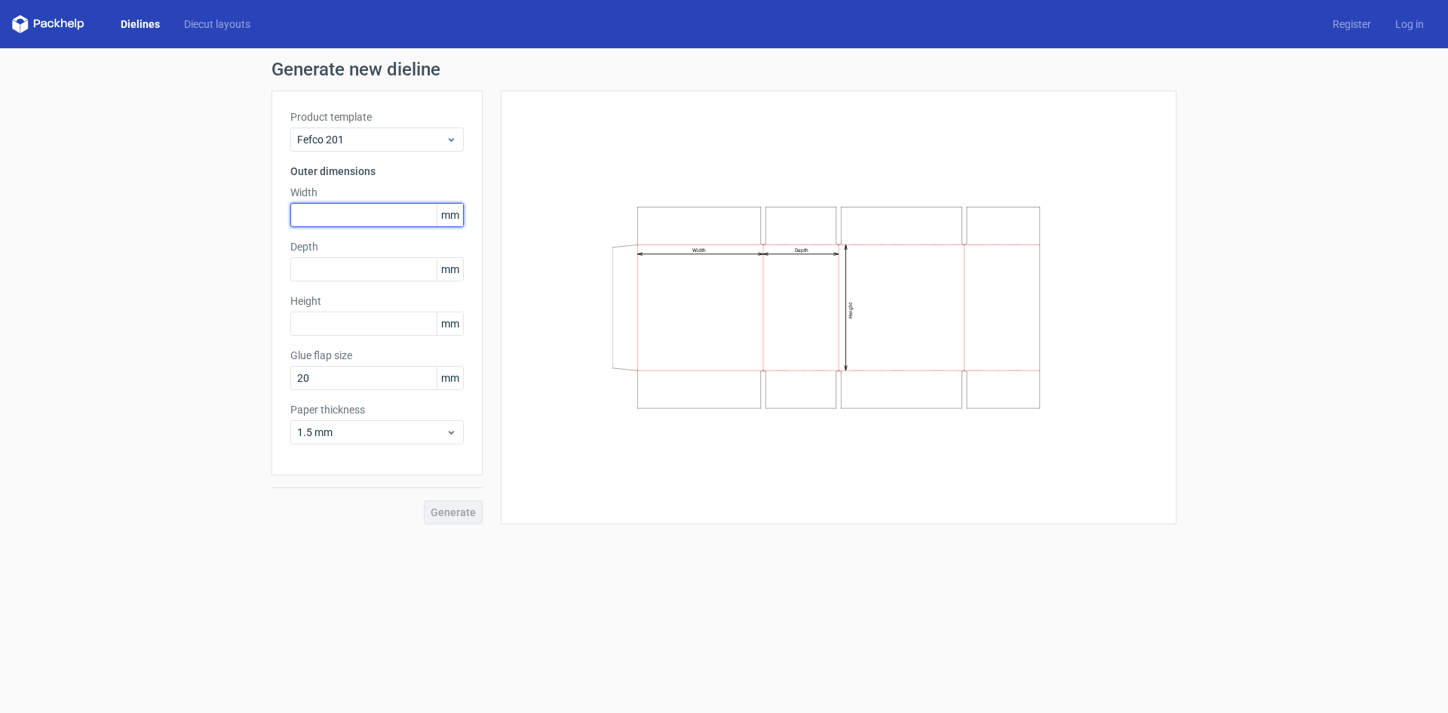
click at [360, 207] on input "text" at bounding box center [376, 215] width 173 height 24
type input "370"
click at [356, 277] on input "text" at bounding box center [376, 269] width 173 height 24
type input "260"
click at [374, 333] on input "text" at bounding box center [376, 323] width 173 height 24
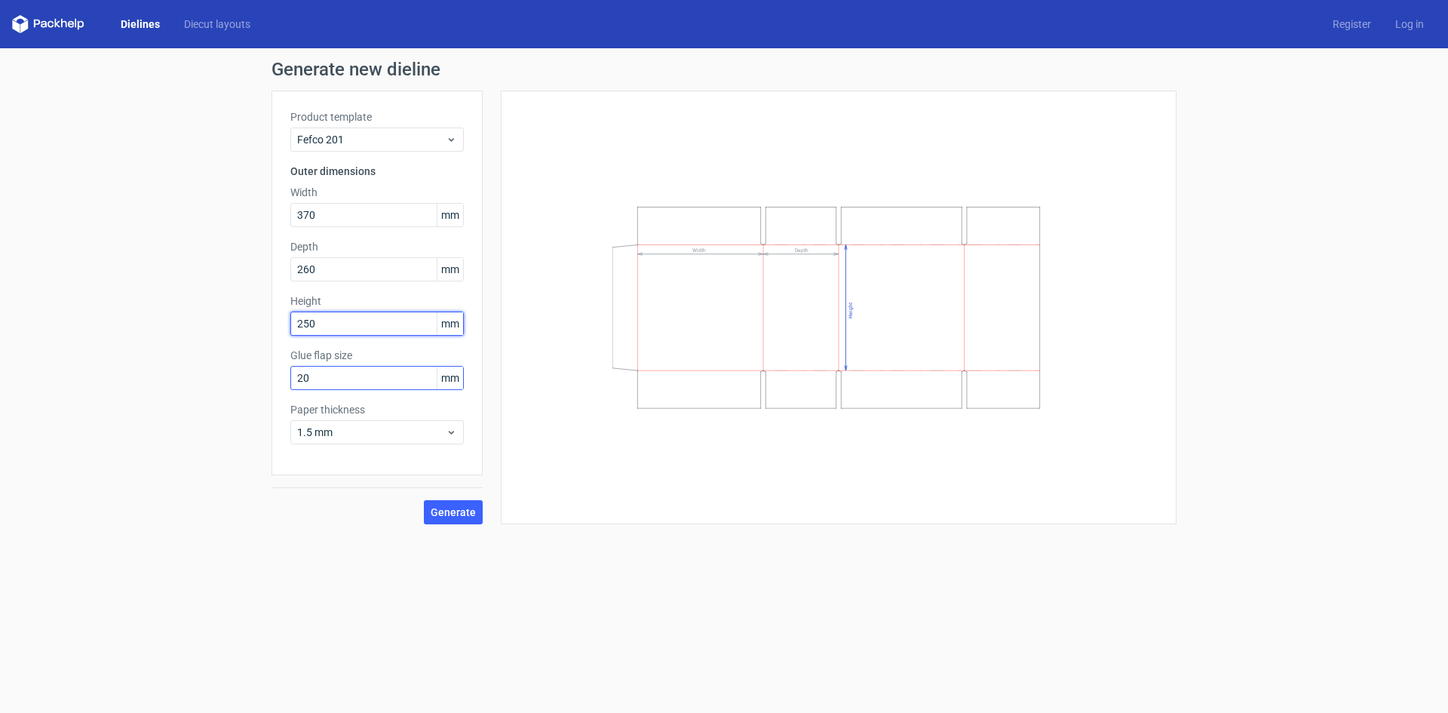
type input "250"
drag, startPoint x: 332, startPoint y: 371, endPoint x: 242, endPoint y: 371, distance: 89.7
click at [243, 371] on div "Generate new dieline Product template Fefco 201 Outer dimensions Width 370 mm D…" at bounding box center [724, 292] width 1448 height 488
type input "25"
click at [260, 373] on div "Generate new dieline Product template Fefco 201 Outer dimensions Width 370 mm D…" at bounding box center [724, 292] width 1448 height 488
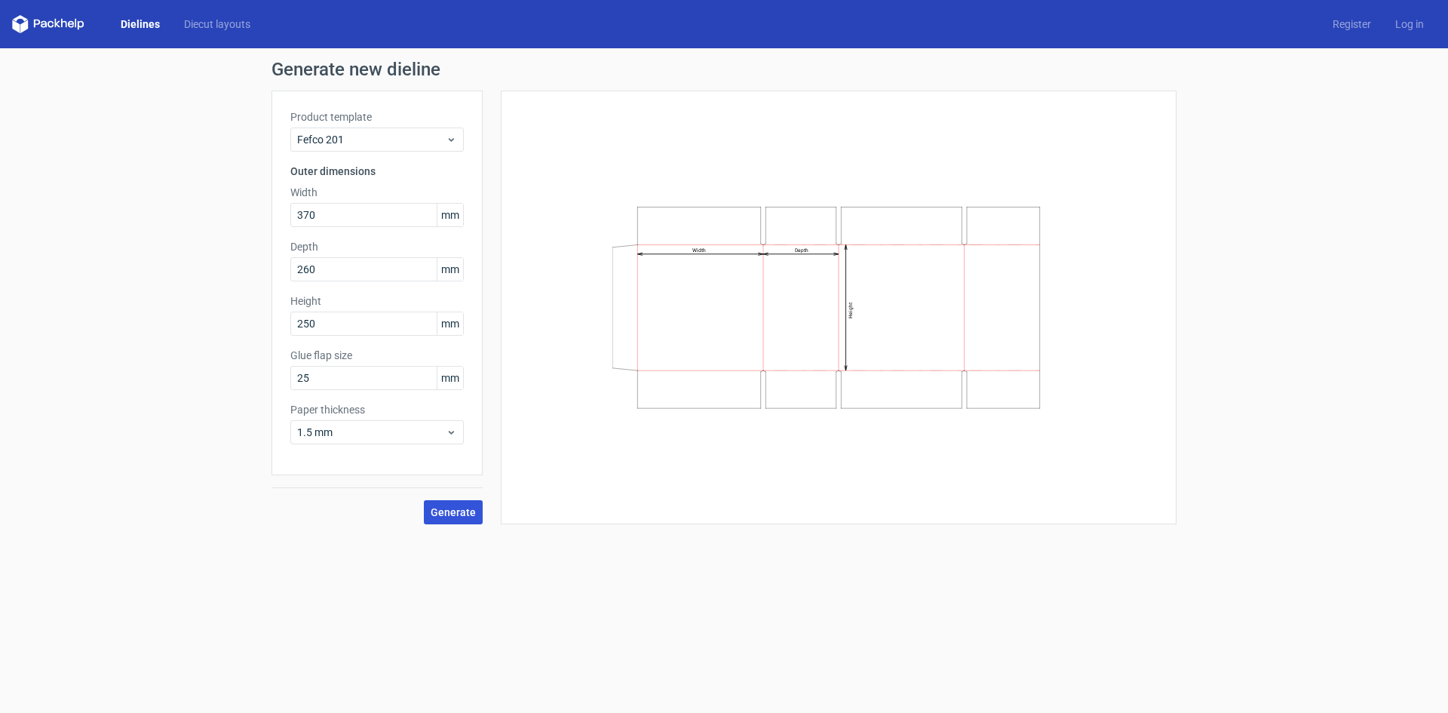
click at [469, 515] on span "Generate" at bounding box center [453, 512] width 45 height 11
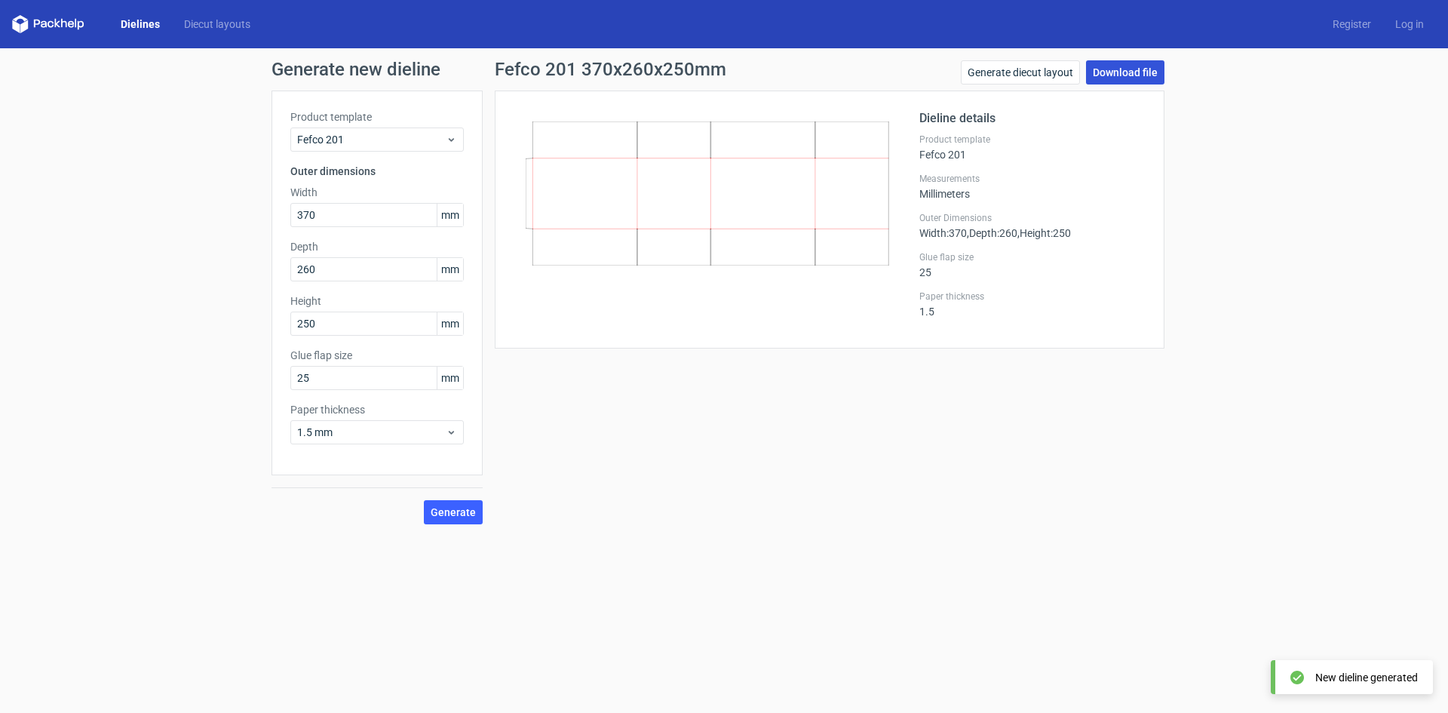
click at [1140, 72] on link "Download file" at bounding box center [1125, 72] width 78 height 24
click at [1321, 231] on div "Generate new dieline Product template Fefco 201 Outer dimensions Width 370 mm D…" at bounding box center [724, 292] width 1448 height 488
click at [953, 533] on div "Generate new dieline Product template Fefco 201 Outer dimensions Width 370 mm D…" at bounding box center [724, 292] width 1448 height 488
